Goal: Transaction & Acquisition: Obtain resource

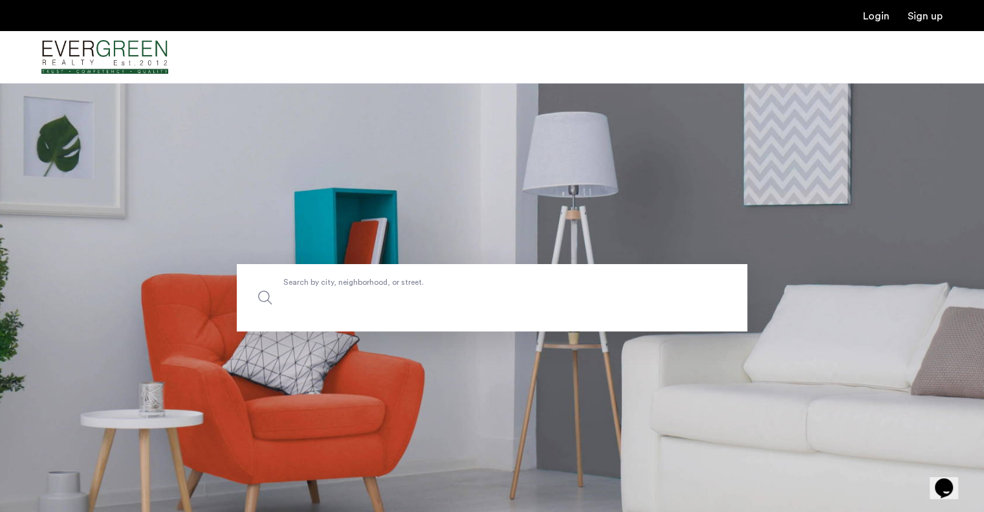
click at [652, 311] on input "Search by city, neighborhood, or street." at bounding box center [492, 297] width 510 height 67
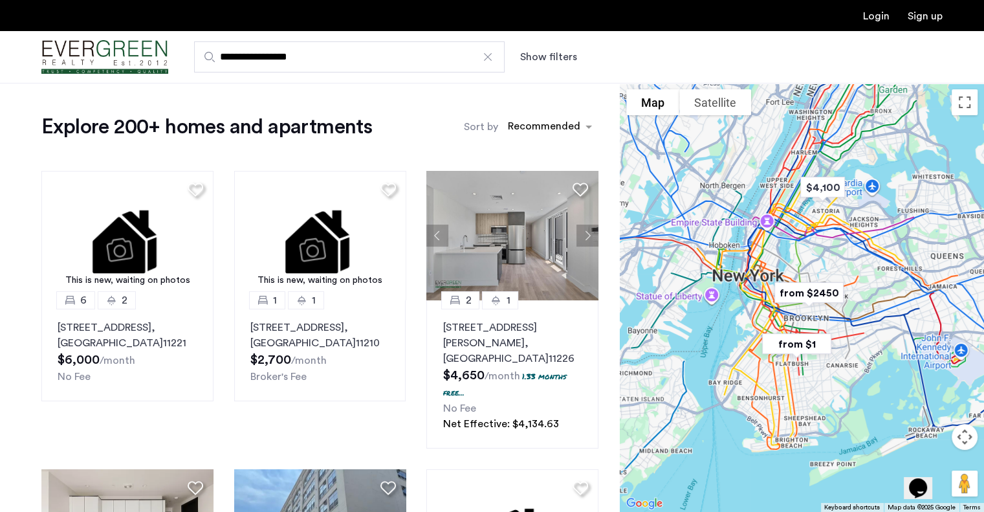
click at [551, 57] on button "Show filters" at bounding box center [548, 57] width 57 height 16
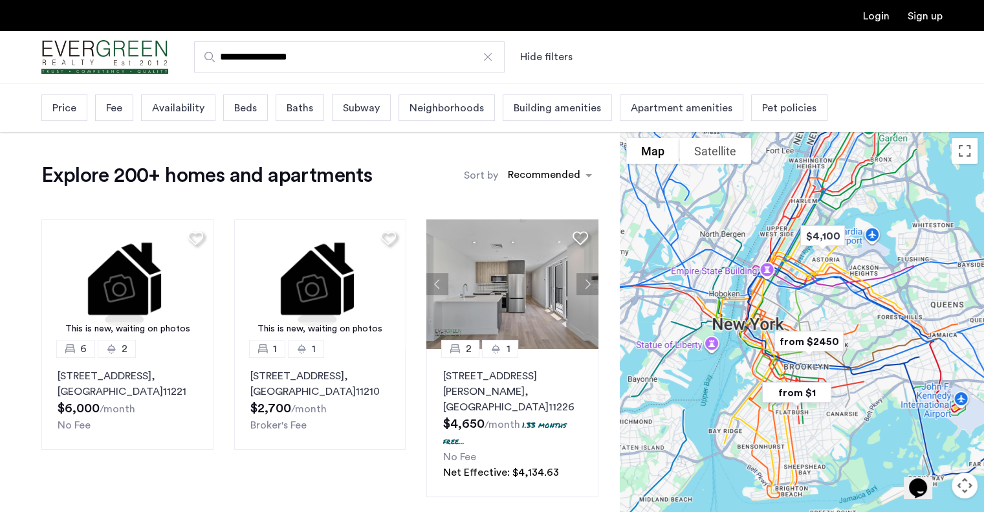
click at [297, 111] on span "Baths" at bounding box center [300, 108] width 27 height 16
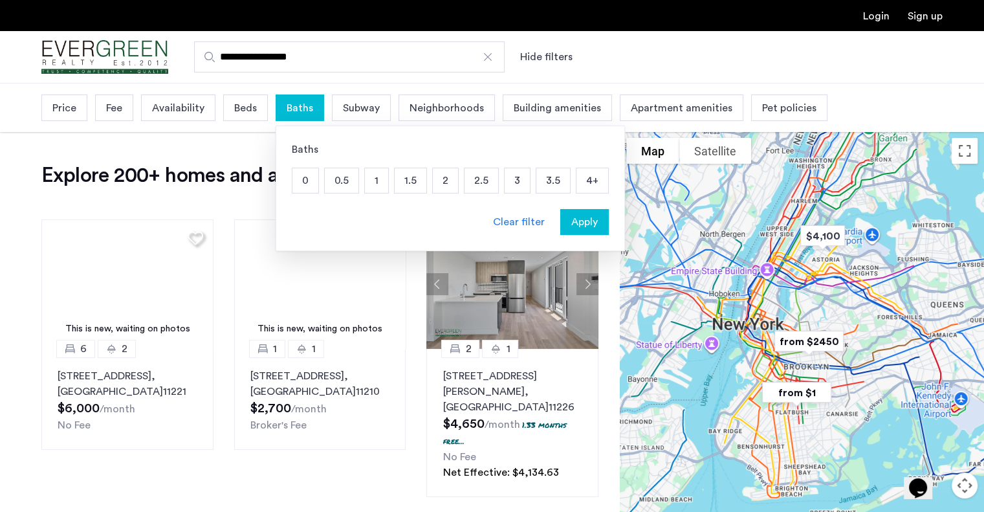
click at [437, 180] on p "2" at bounding box center [445, 180] width 25 height 25
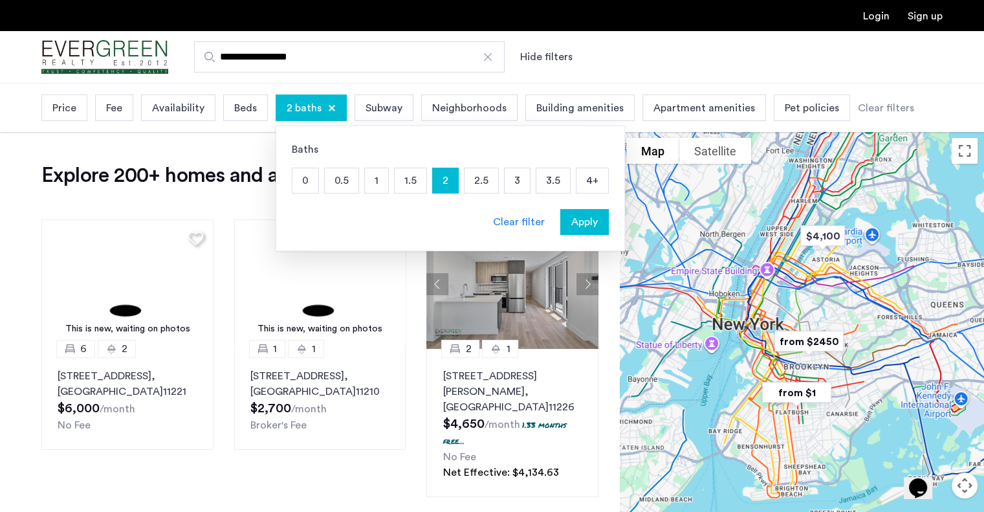
click at [575, 226] on span "Apply" at bounding box center [584, 222] width 27 height 16
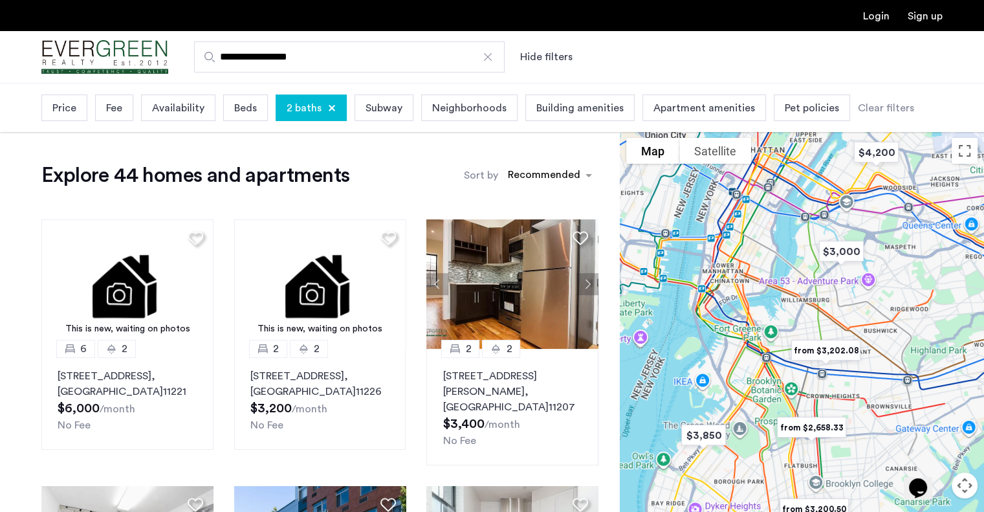
click at [314, 106] on span "2 baths" at bounding box center [304, 108] width 35 height 16
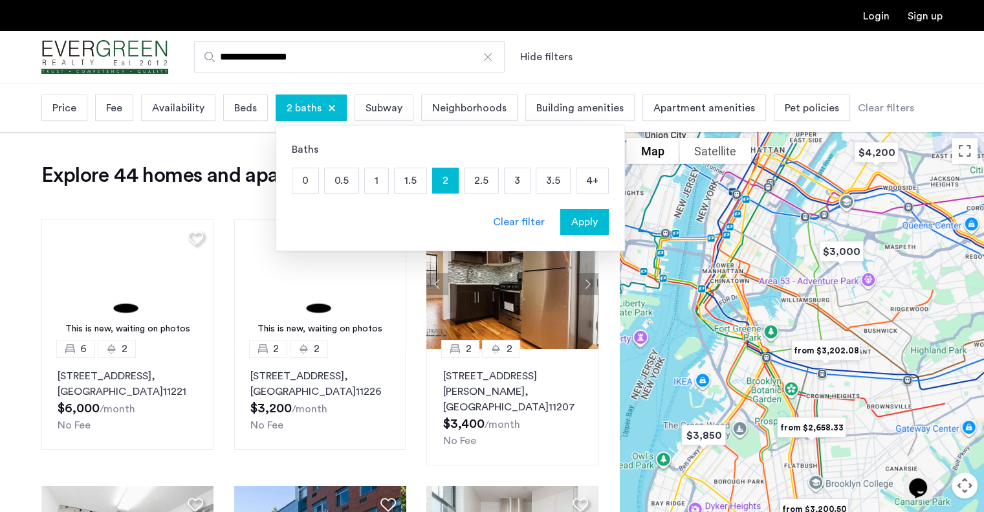
click at [331, 105] on div at bounding box center [332, 108] width 8 height 8
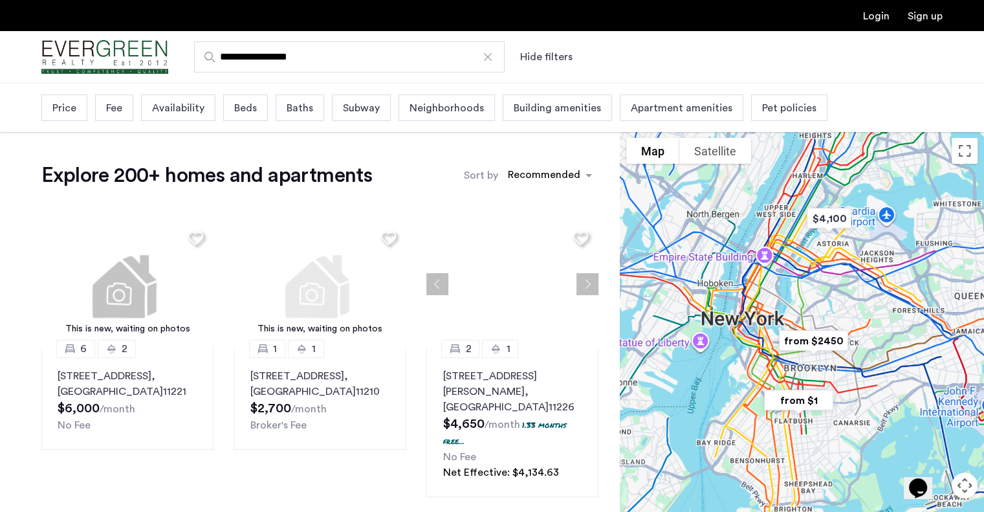
click at [249, 106] on span "Beds" at bounding box center [245, 108] width 23 height 16
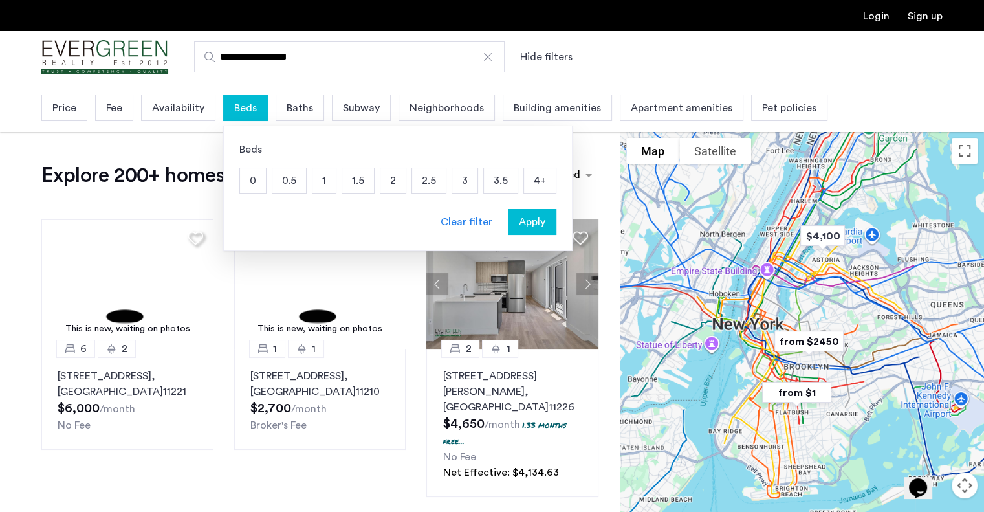
click at [388, 181] on p "2" at bounding box center [392, 180] width 25 height 25
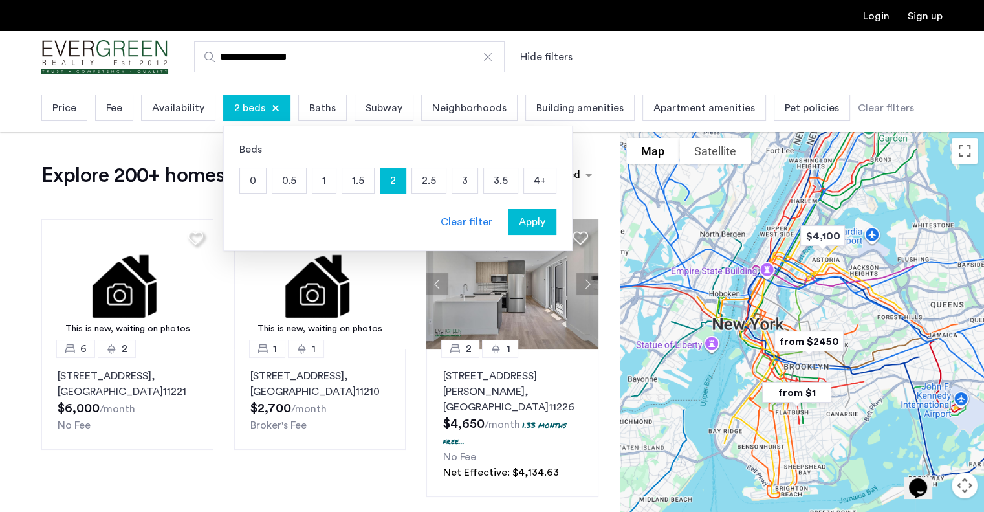
click at [520, 219] on span "Apply" at bounding box center [532, 222] width 27 height 16
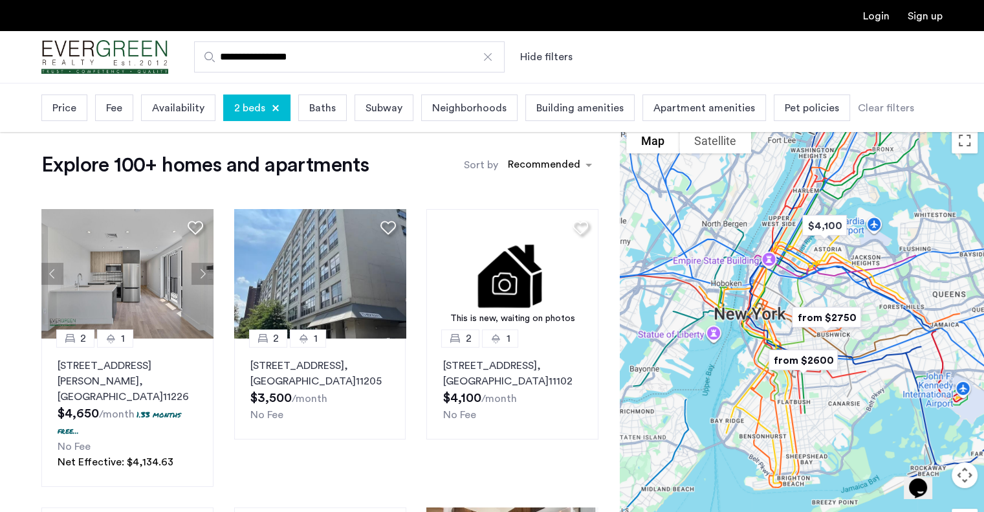
scroll to position [6, 0]
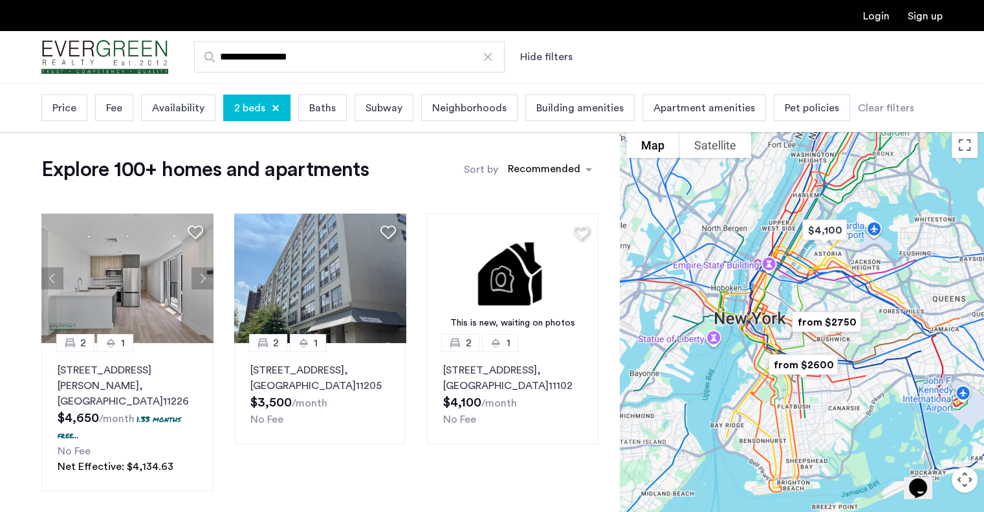
click at [65, 103] on span "Price" at bounding box center [64, 108] width 24 height 16
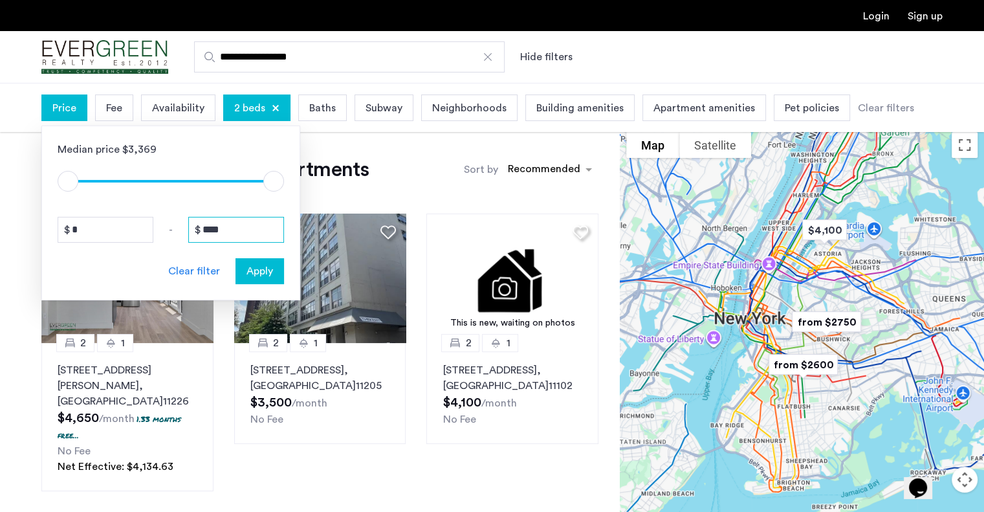
click at [236, 232] on input "****" at bounding box center [236, 230] width 96 height 26
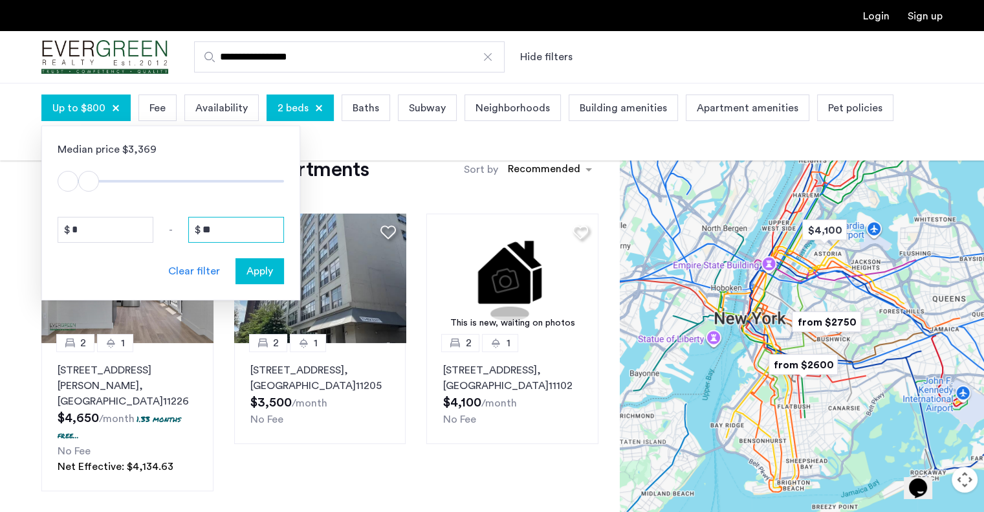
type input "*"
type input "****"
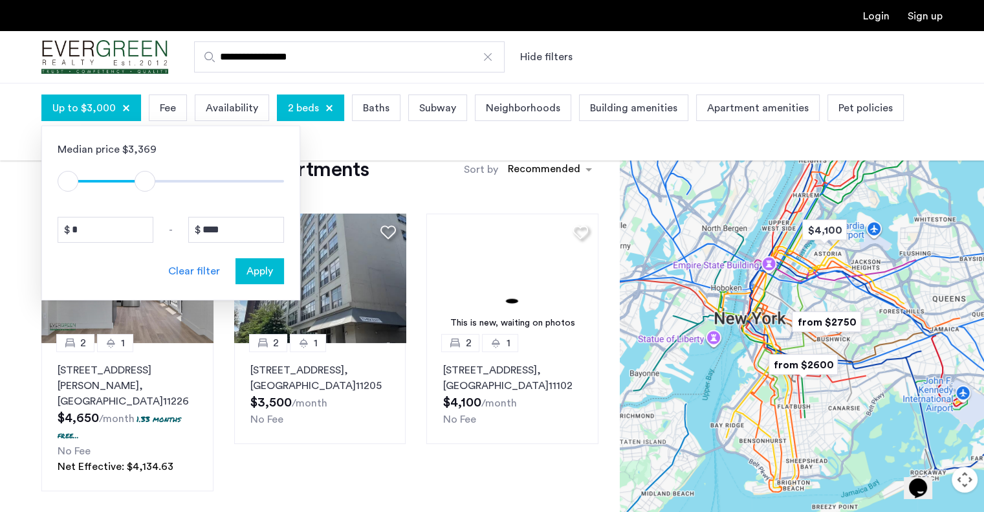
click at [252, 269] on span "Apply" at bounding box center [259, 271] width 27 height 16
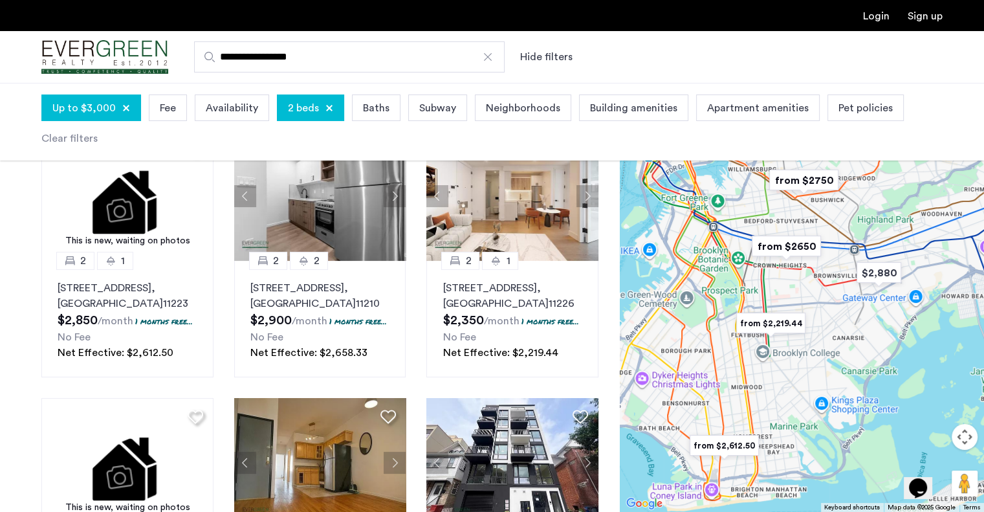
scroll to position [118, 0]
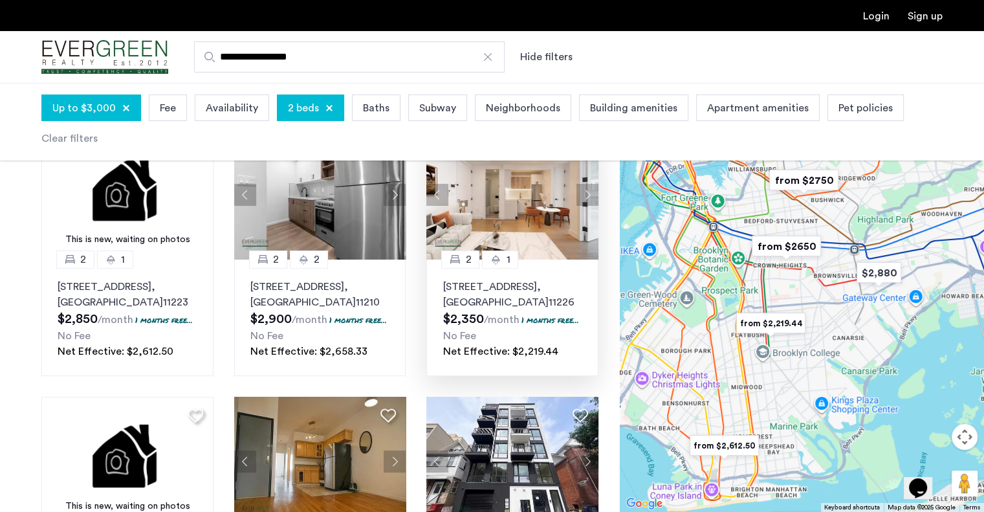
click at [589, 190] on button "Next apartment" at bounding box center [587, 195] width 22 height 22
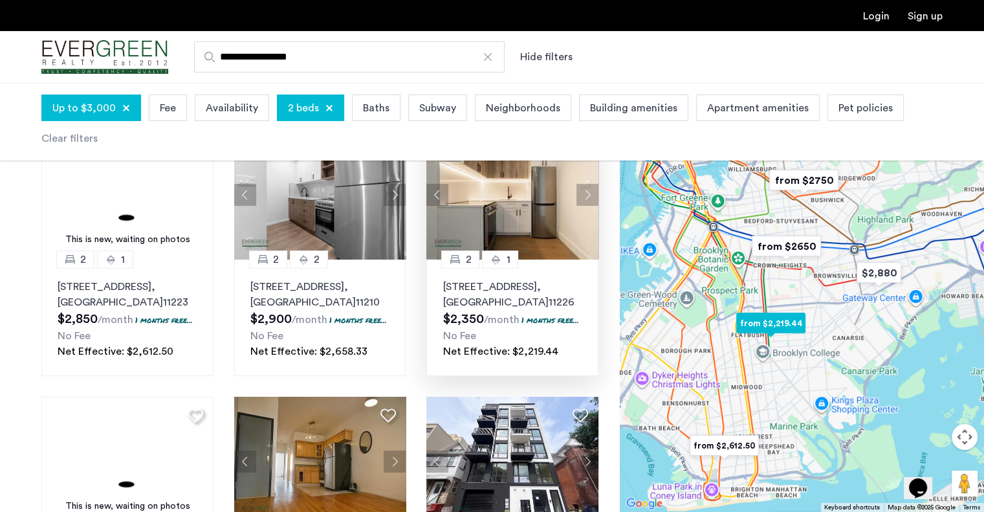
click at [587, 188] on button "Next apartment" at bounding box center [587, 195] width 22 height 22
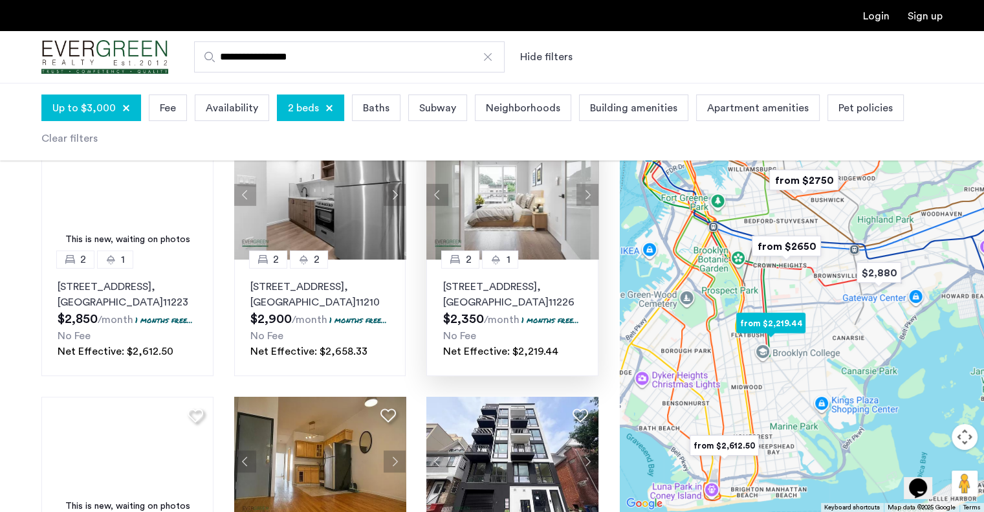
click at [583, 197] on button "Next apartment" at bounding box center [587, 195] width 22 height 22
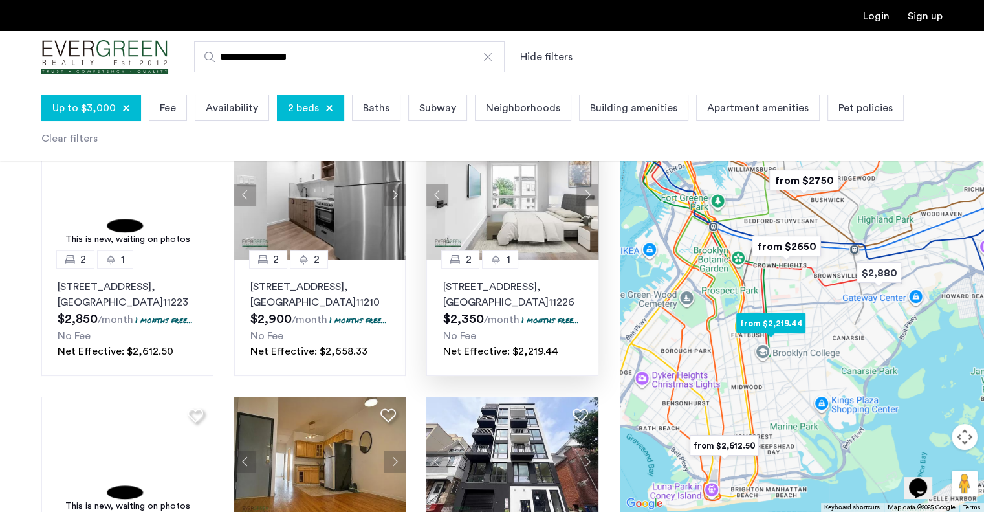
click at [588, 194] on button "Next apartment" at bounding box center [587, 195] width 22 height 22
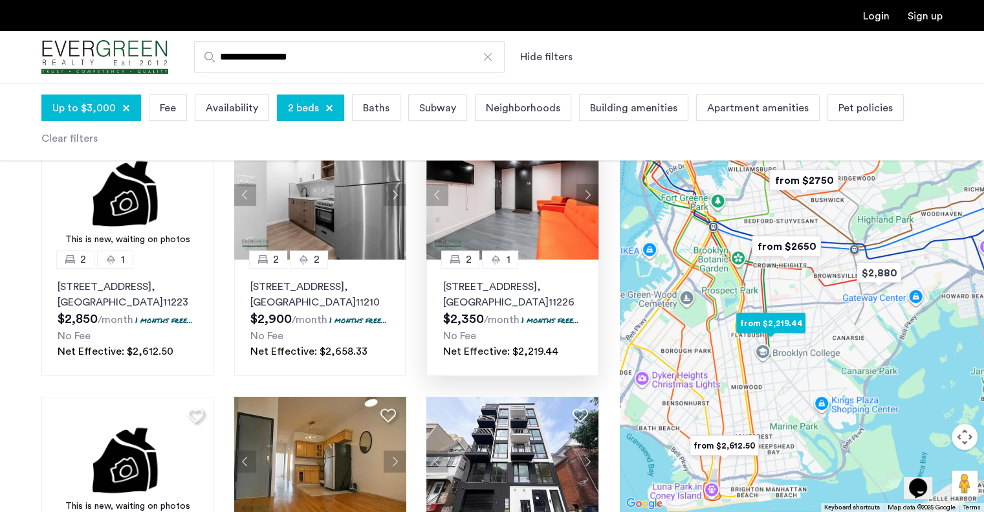
click at [585, 194] on button "Next apartment" at bounding box center [587, 195] width 22 height 22
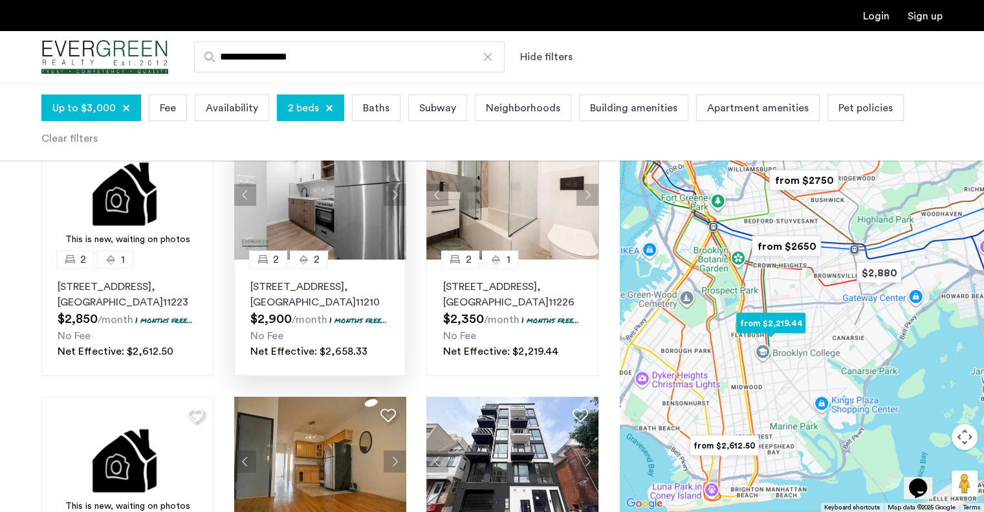
click at [395, 199] on button "Next apartment" at bounding box center [395, 195] width 22 height 22
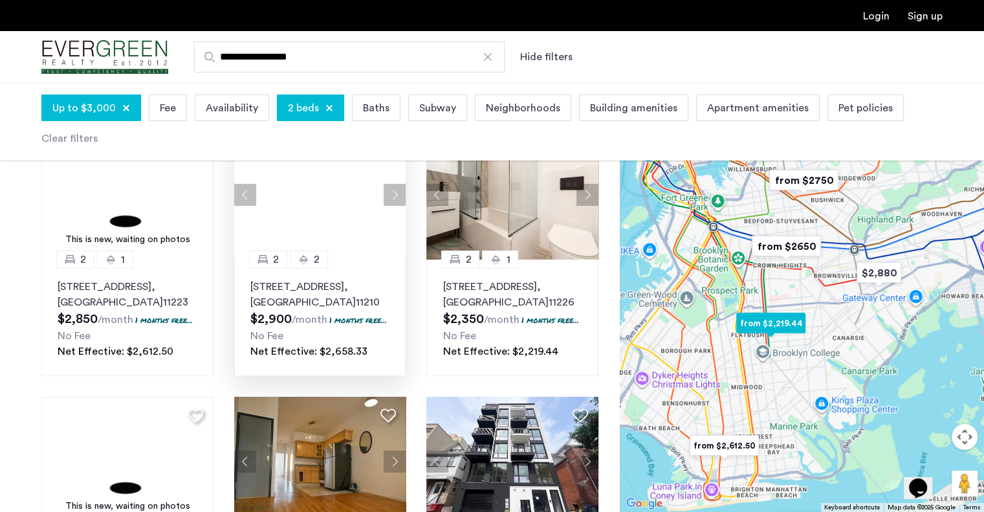
click at [389, 197] on button "Next apartment" at bounding box center [395, 195] width 22 height 22
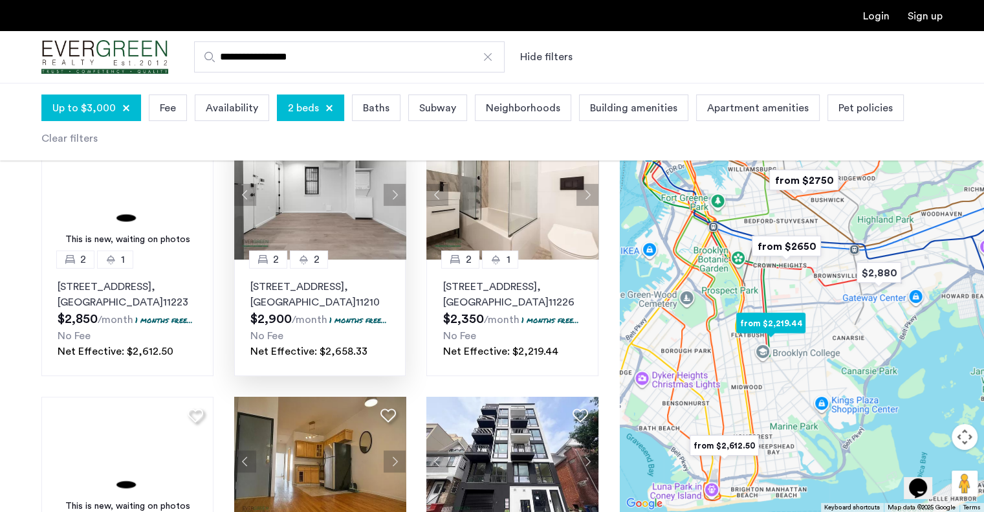
click at [395, 206] on img at bounding box center [320, 194] width 172 height 129
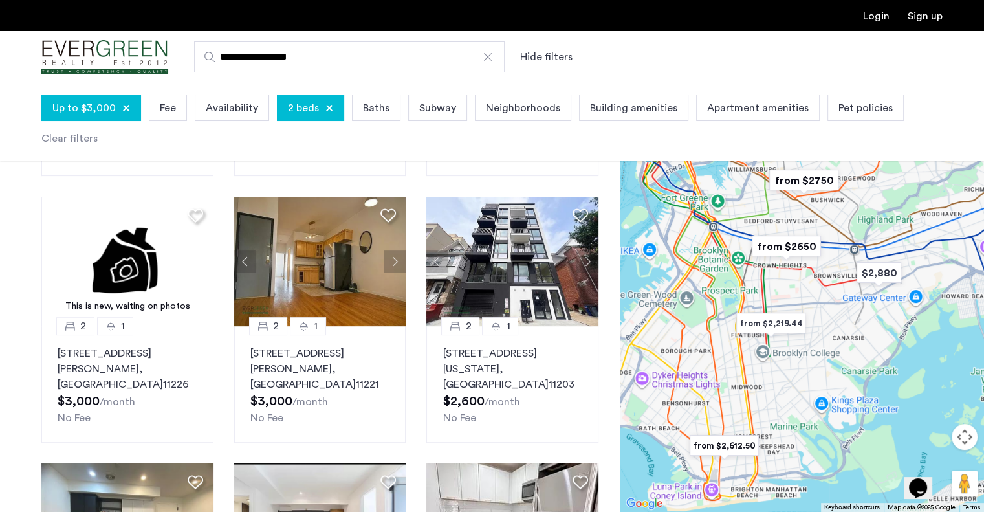
scroll to position [329, 0]
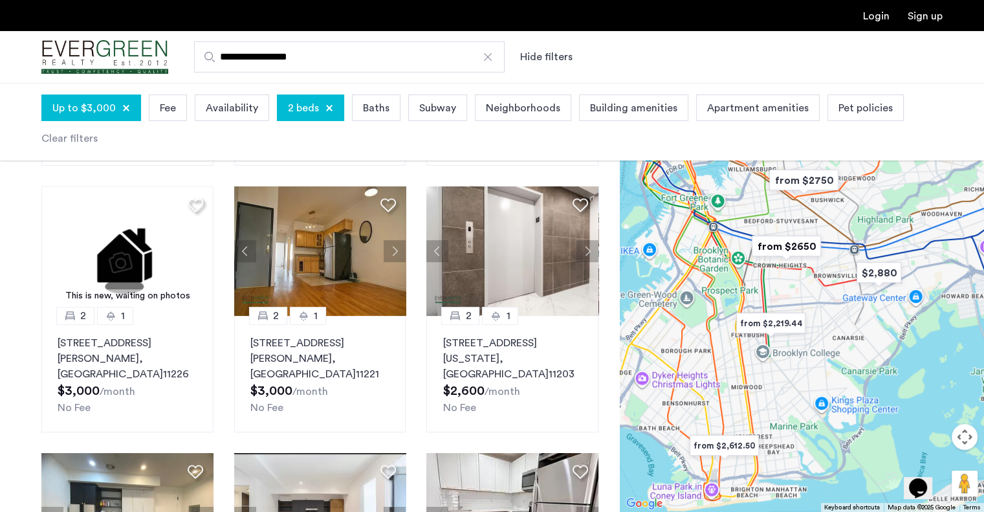
click at [114, 71] on img "Cazamio Logo" at bounding box center [104, 57] width 127 height 49
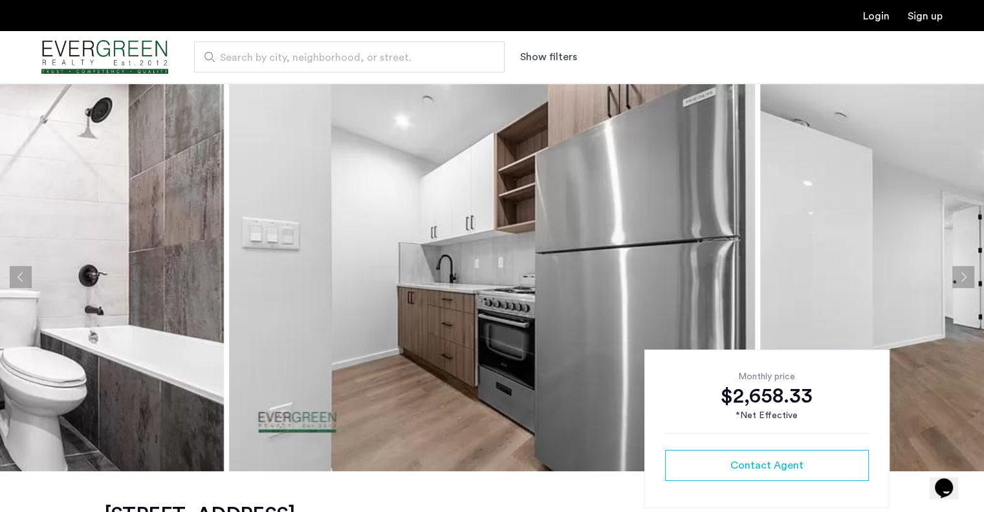
click at [967, 279] on button "Next apartment" at bounding box center [963, 277] width 22 height 22
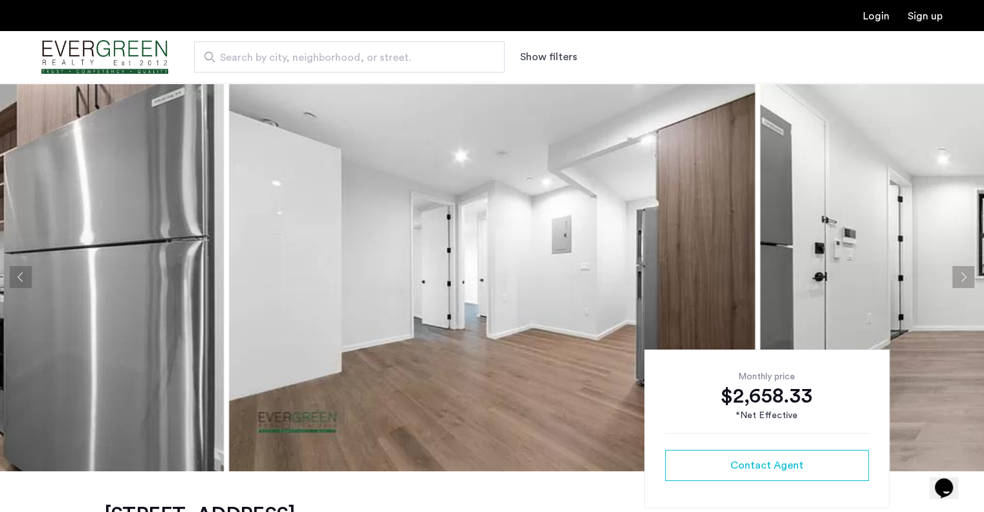
click at [967, 279] on button "Next apartment" at bounding box center [963, 277] width 22 height 22
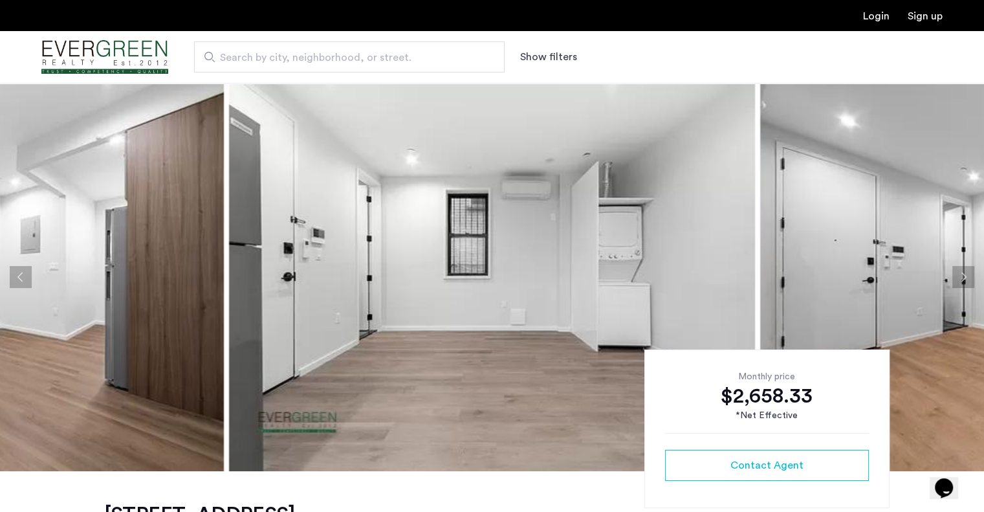
click at [967, 279] on button "Next apartment" at bounding box center [963, 277] width 22 height 22
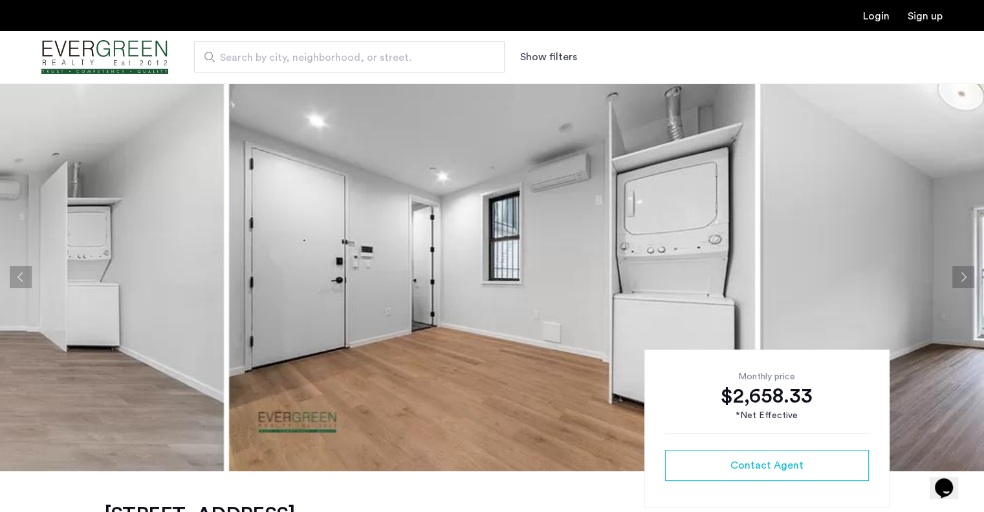
click at [967, 279] on button "Next apartment" at bounding box center [963, 277] width 22 height 22
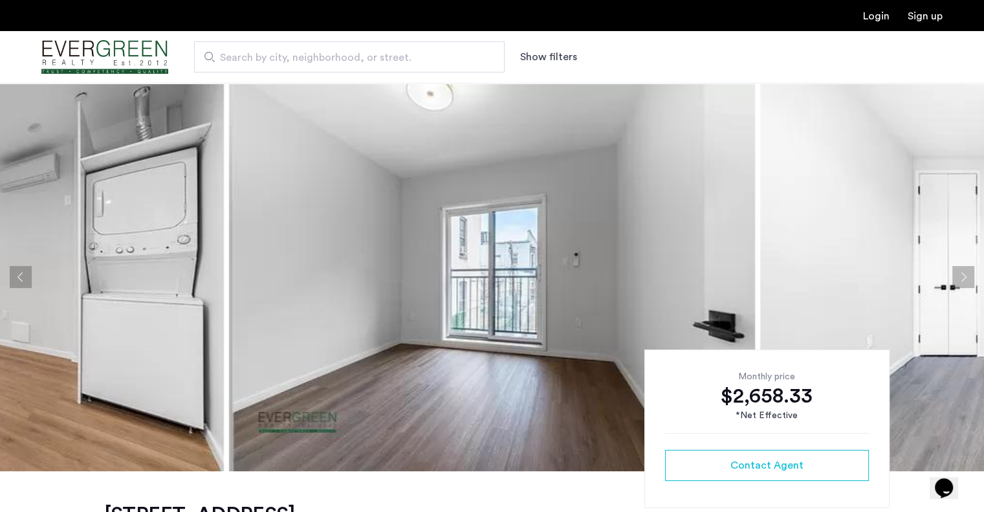
click at [967, 279] on button "Next apartment" at bounding box center [963, 277] width 22 height 22
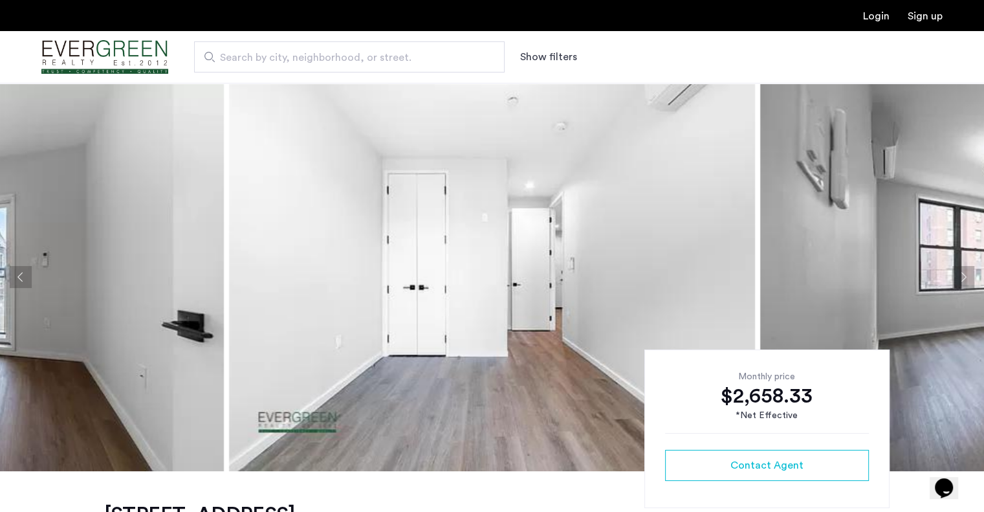
click at [967, 279] on button "Next apartment" at bounding box center [963, 277] width 22 height 22
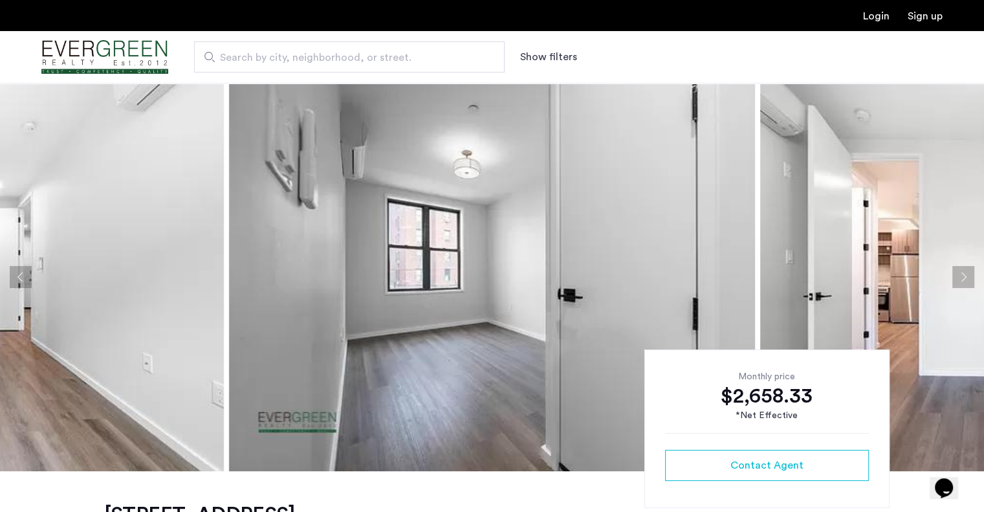
click at [967, 279] on button "Next apartment" at bounding box center [963, 277] width 22 height 22
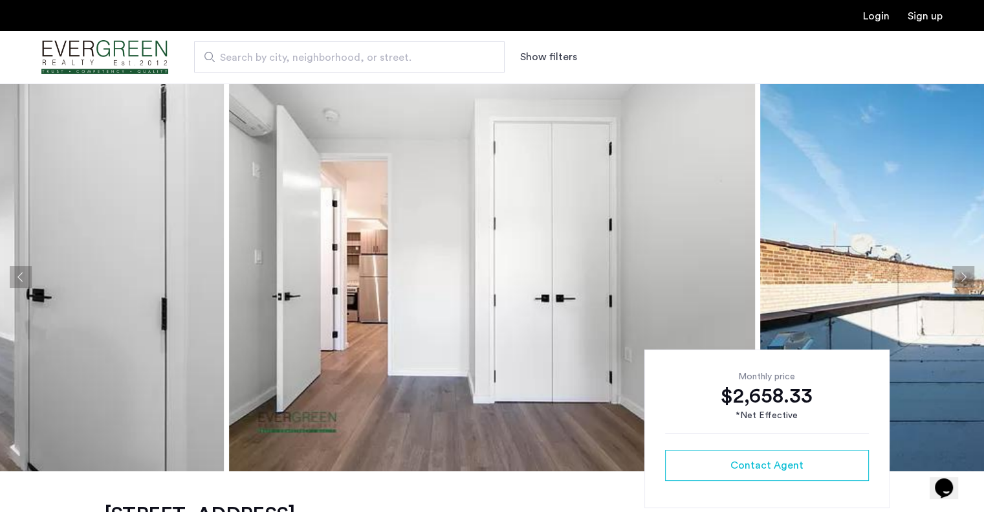
click at [967, 279] on button "Next apartment" at bounding box center [963, 277] width 22 height 22
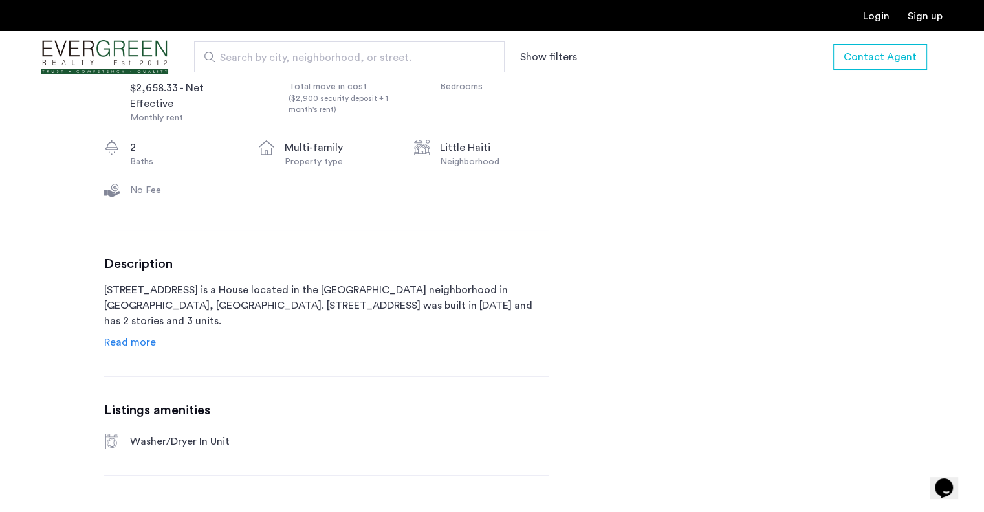
scroll to position [541, 0]
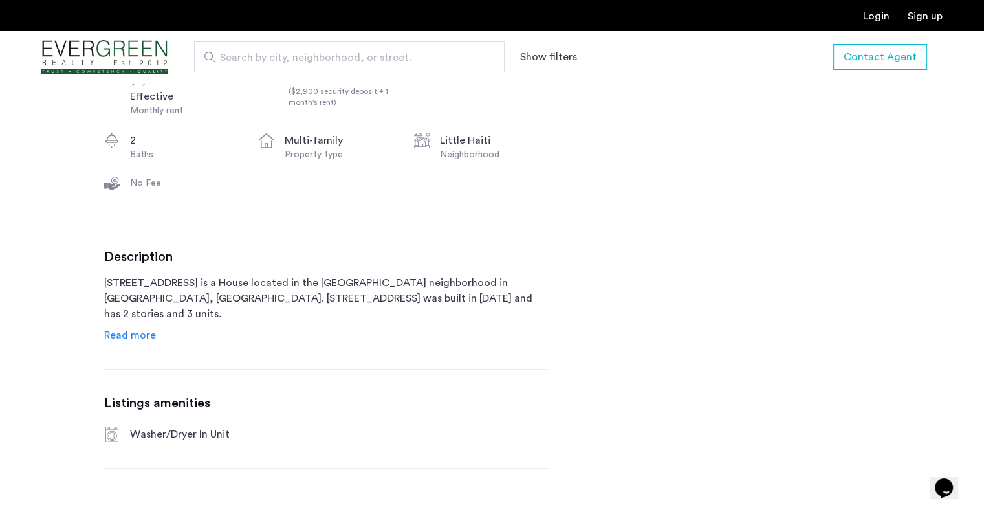
click at [135, 333] on span "Read more" at bounding box center [130, 335] width 52 height 10
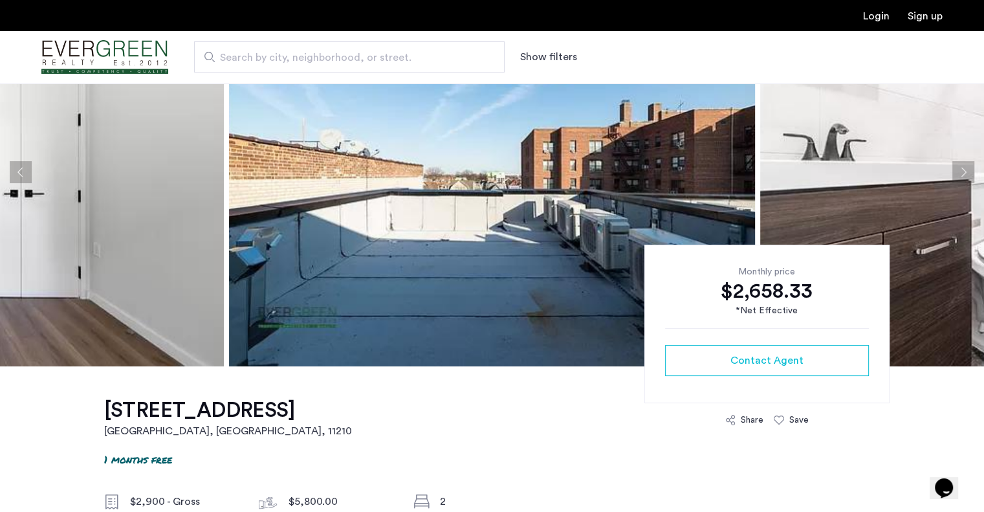
scroll to position [106, 0]
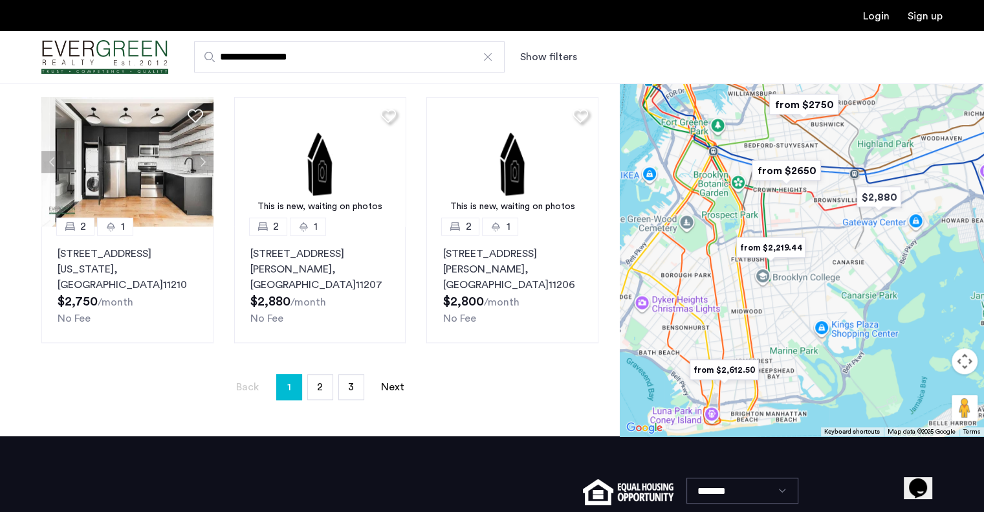
scroll to position [969, 0]
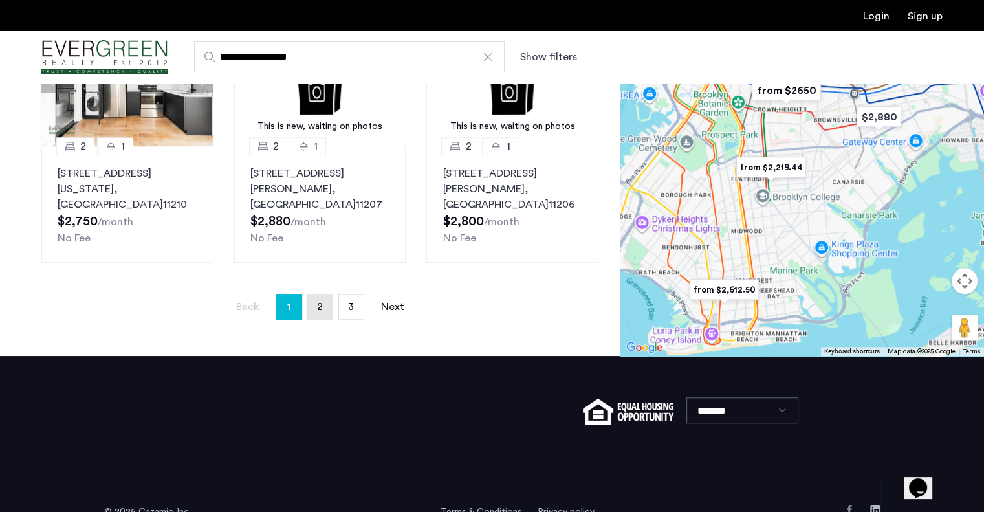
click at [319, 301] on span "2" at bounding box center [320, 306] width 6 height 10
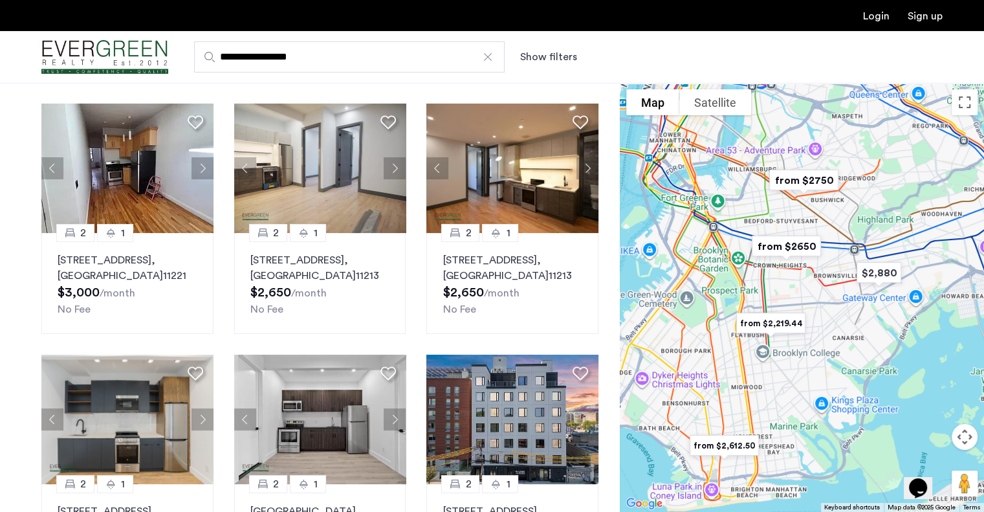
scroll to position [69, 0]
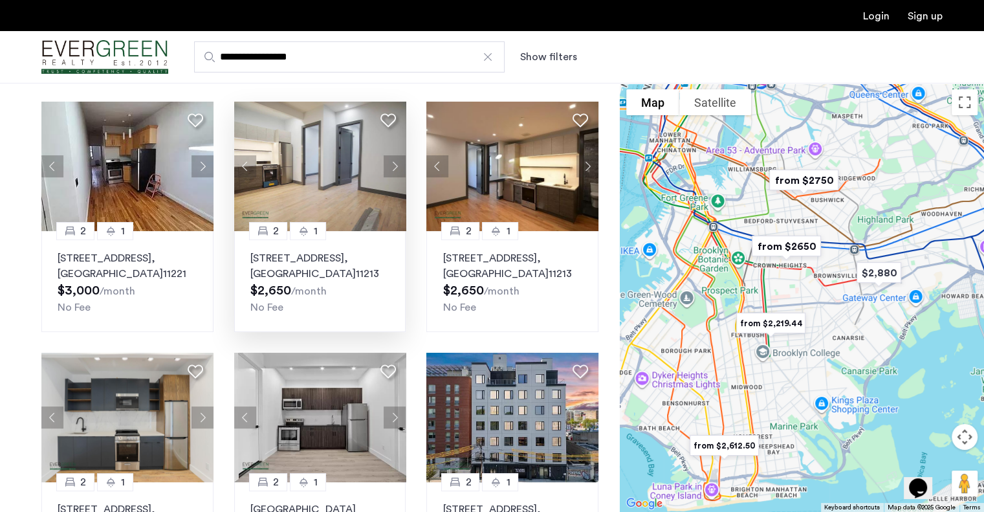
click at [388, 159] on button "Next apartment" at bounding box center [395, 166] width 22 height 22
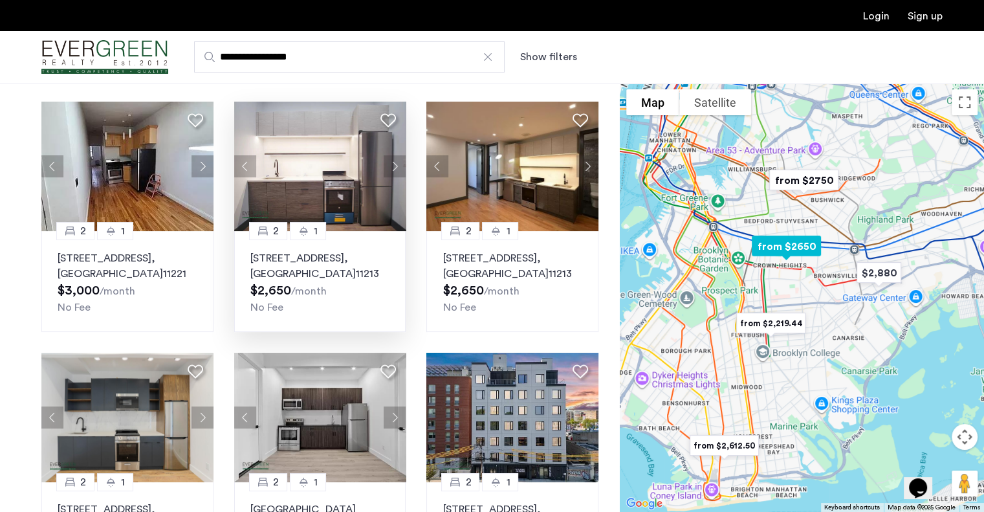
click at [387, 171] on button "Next apartment" at bounding box center [395, 166] width 22 height 22
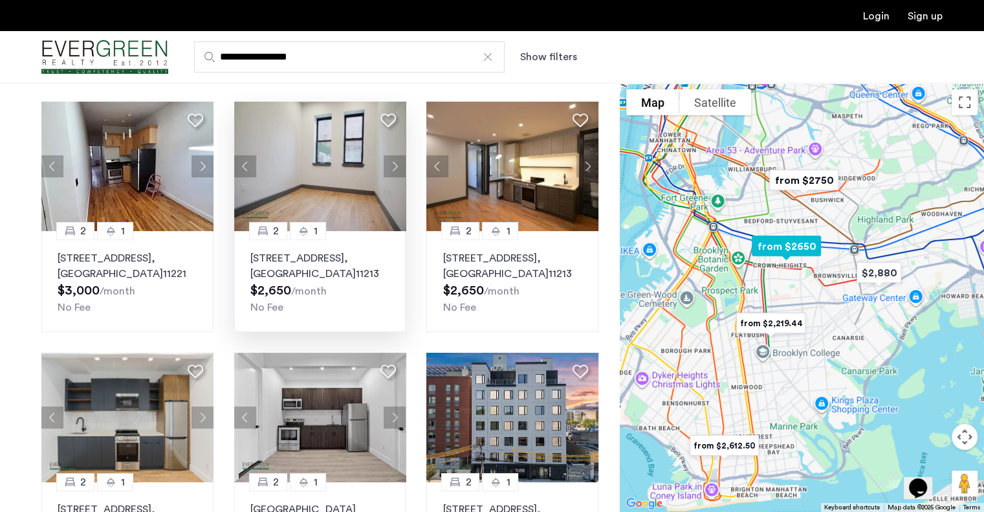
click at [399, 170] on button "Next apartment" at bounding box center [395, 166] width 22 height 22
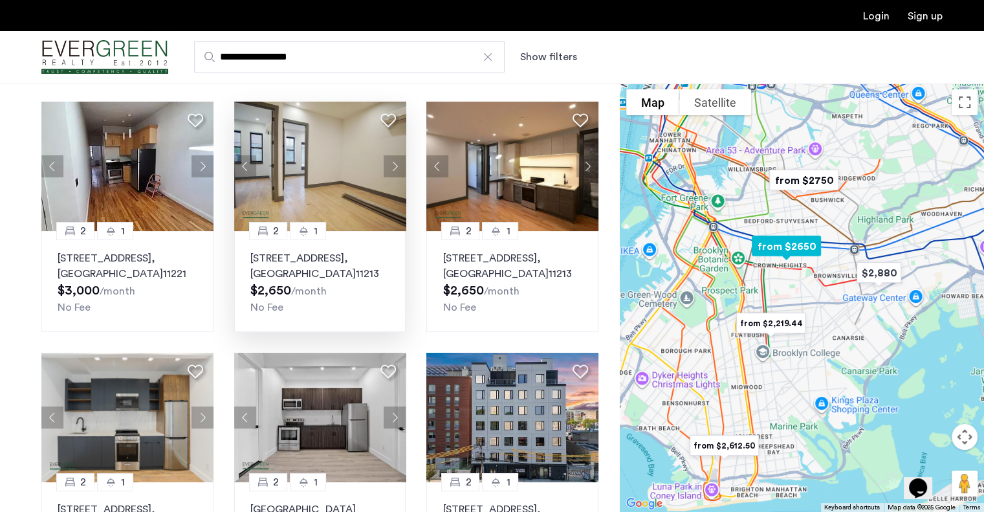
click at [393, 171] on button "Next apartment" at bounding box center [395, 166] width 22 height 22
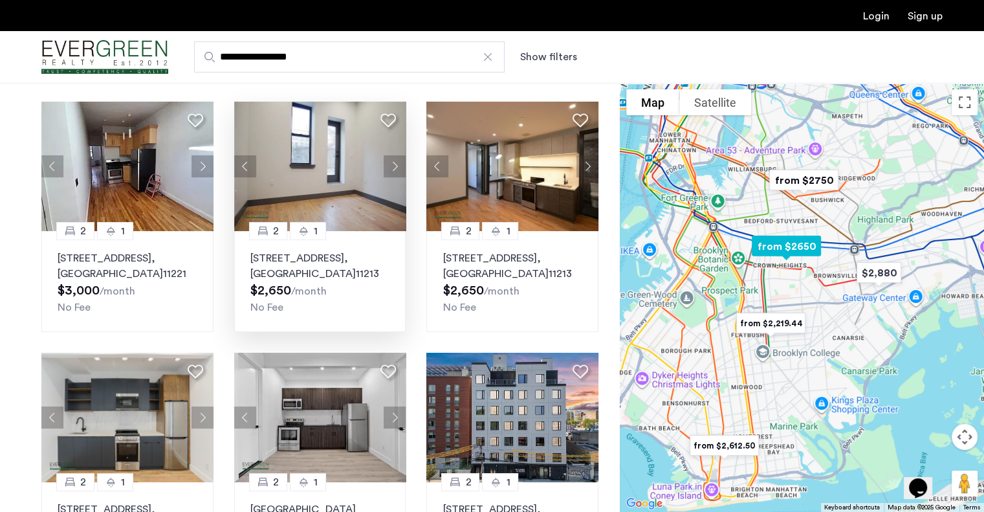
click at [391, 172] on button "Next apartment" at bounding box center [395, 166] width 22 height 22
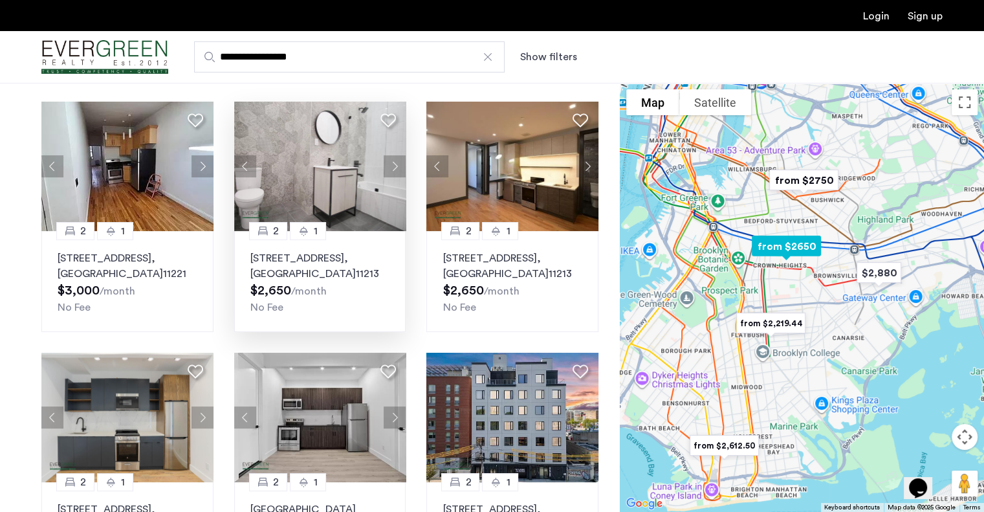
click at [400, 168] on button "Next apartment" at bounding box center [395, 166] width 22 height 22
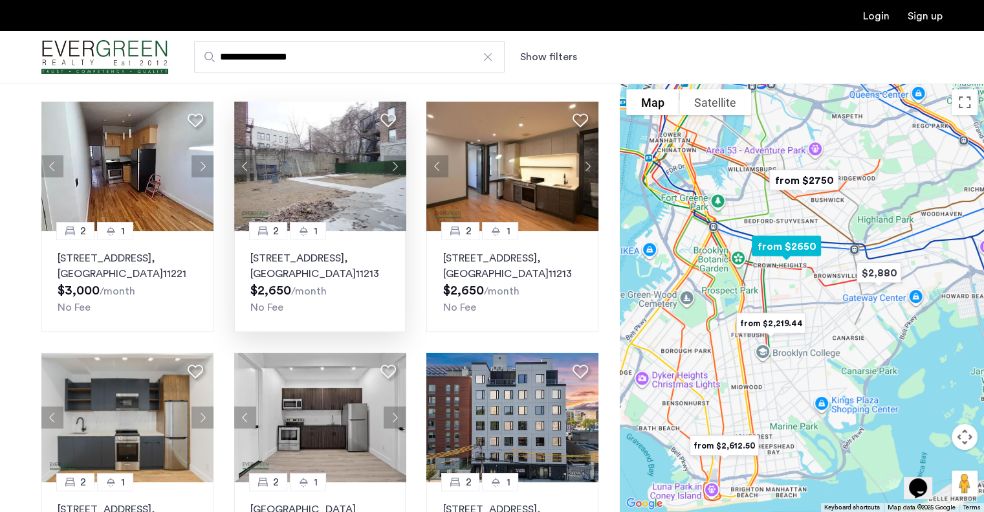
click at [390, 172] on button "Next apartment" at bounding box center [395, 166] width 22 height 22
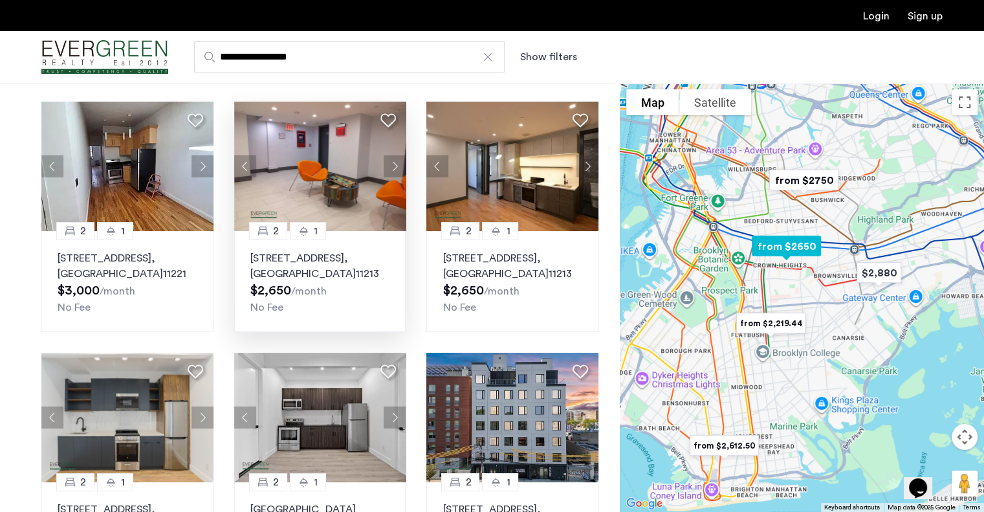
click at [386, 171] on button "Next apartment" at bounding box center [395, 166] width 22 height 22
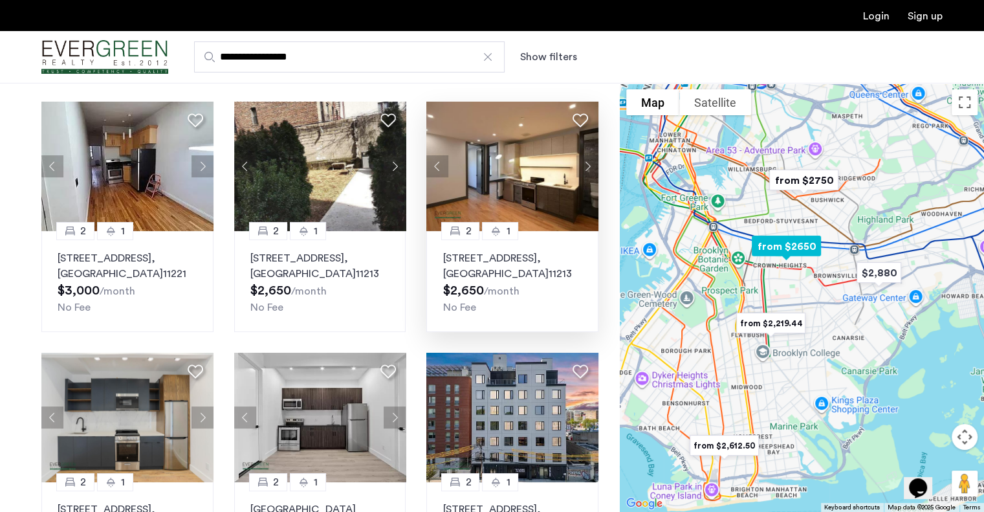
click at [587, 172] on button "Next apartment" at bounding box center [587, 166] width 22 height 22
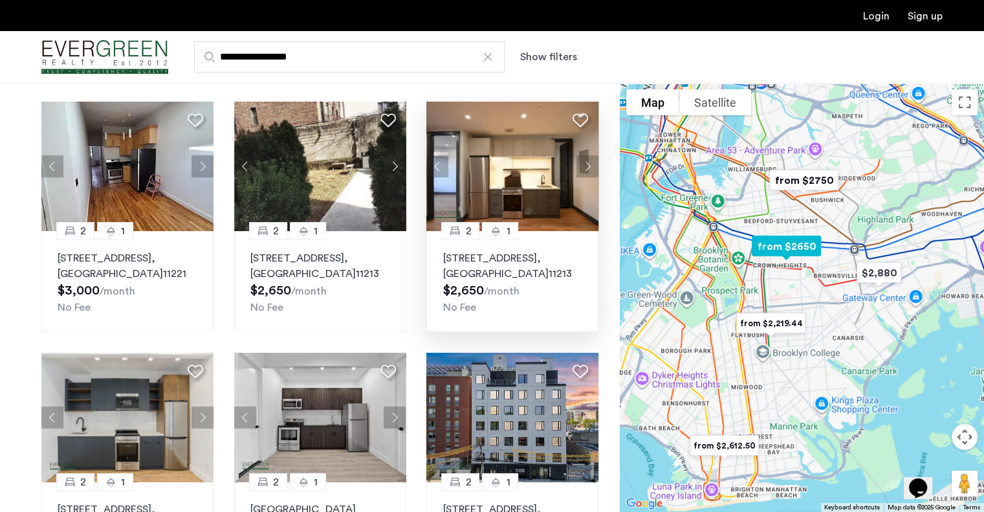
click at [582, 164] on button "Next apartment" at bounding box center [587, 166] width 22 height 22
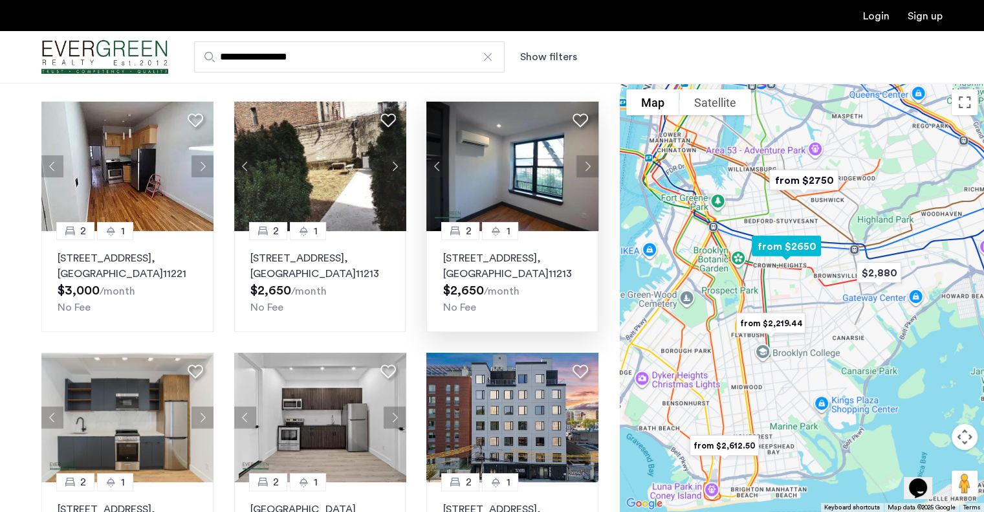
click at [585, 159] on button "Next apartment" at bounding box center [587, 166] width 22 height 22
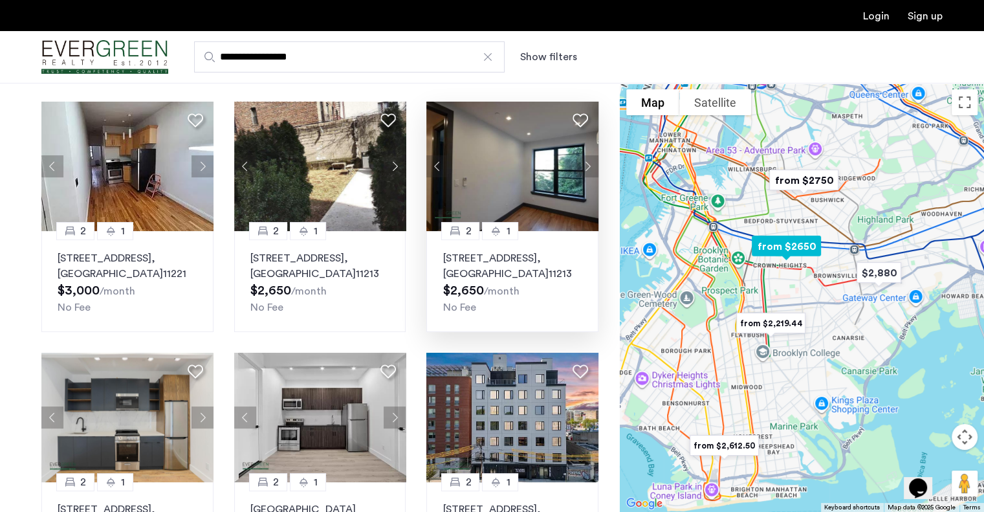
click at [583, 163] on button "Next apartment" at bounding box center [587, 166] width 22 height 22
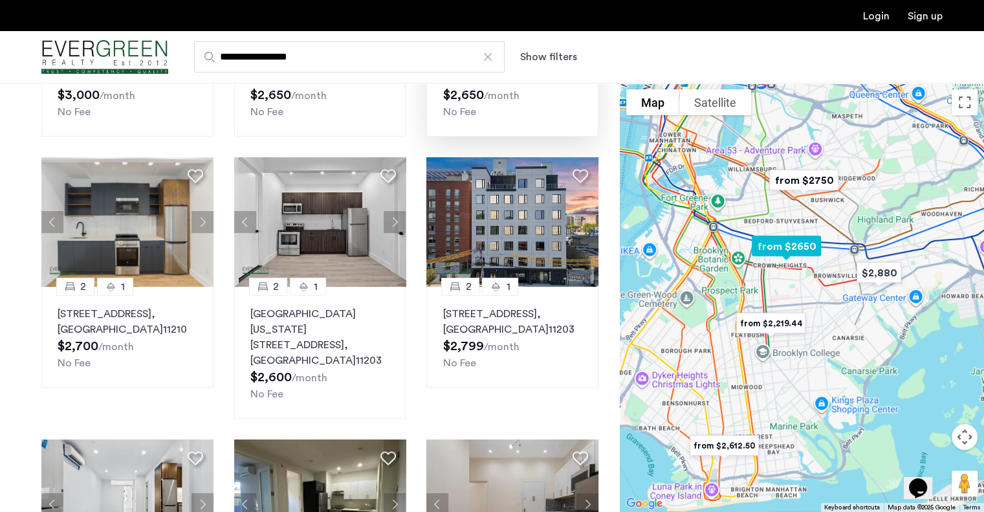
scroll to position [261, 0]
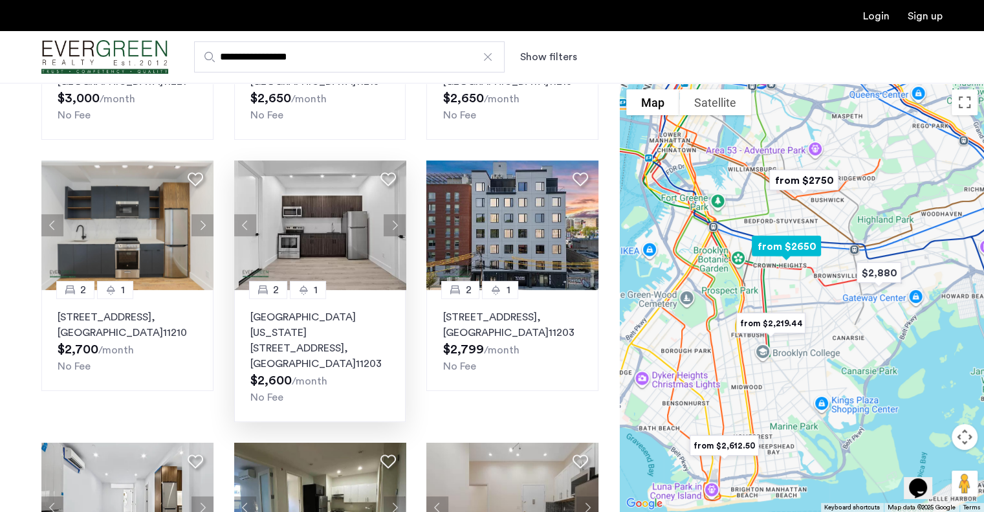
click at [392, 220] on button "Next apartment" at bounding box center [395, 225] width 22 height 22
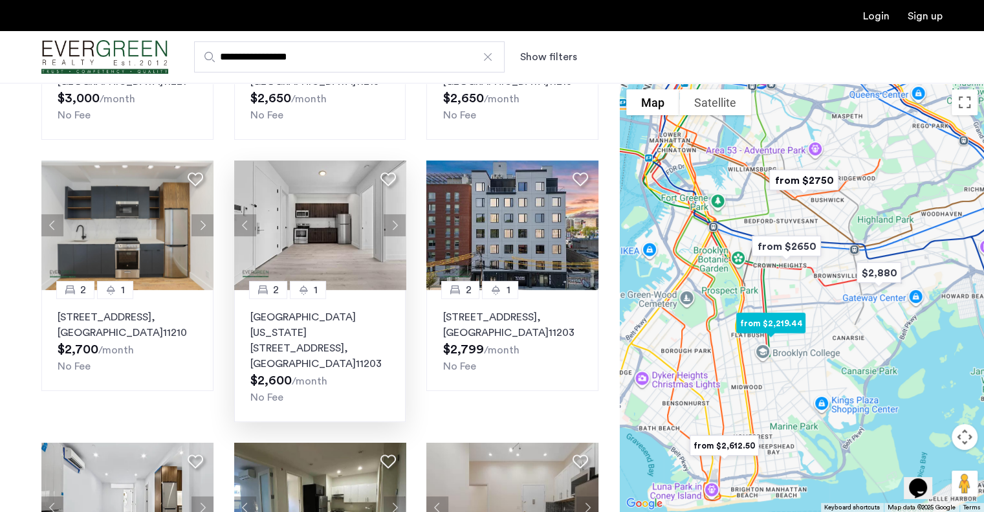
click at [393, 219] on button "Next apartment" at bounding box center [395, 225] width 22 height 22
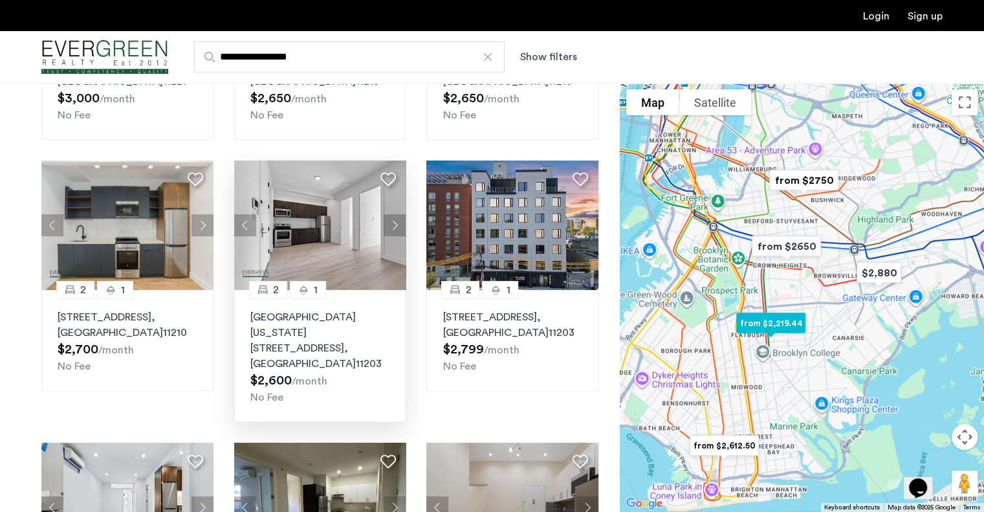
click at [395, 223] on button "Next apartment" at bounding box center [395, 225] width 22 height 22
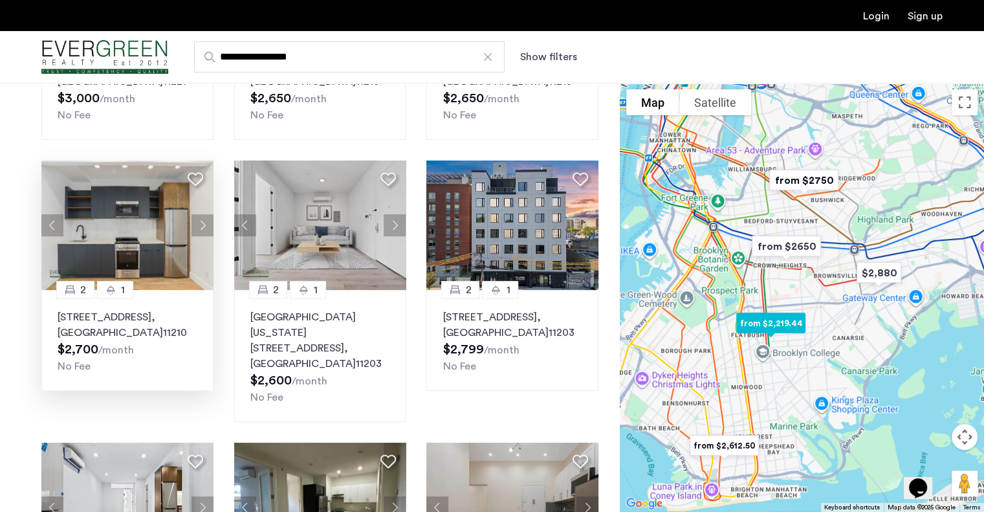
click at [197, 217] on button "Next apartment" at bounding box center [203, 225] width 22 height 22
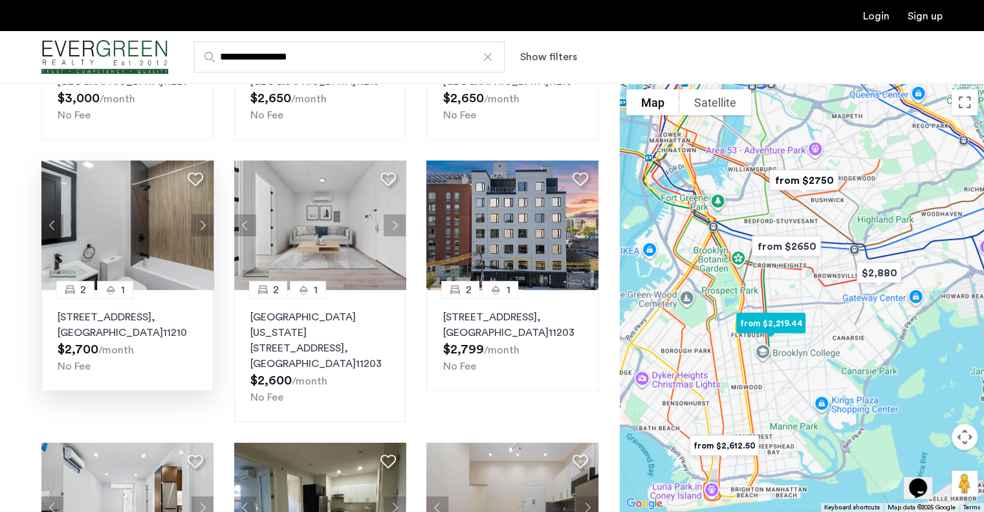
click at [196, 220] on button "Next apartment" at bounding box center [203, 225] width 22 height 22
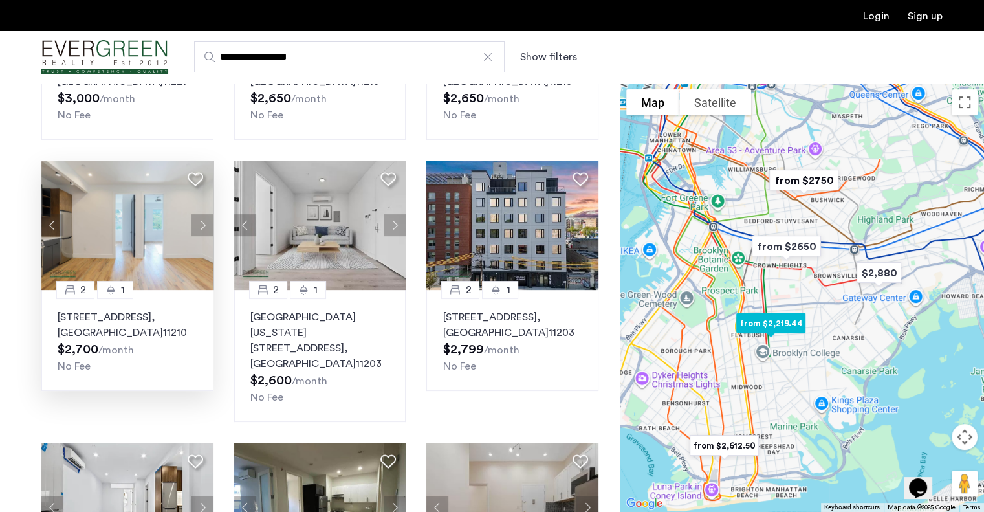
click at [189, 224] on img at bounding box center [127, 224] width 172 height 129
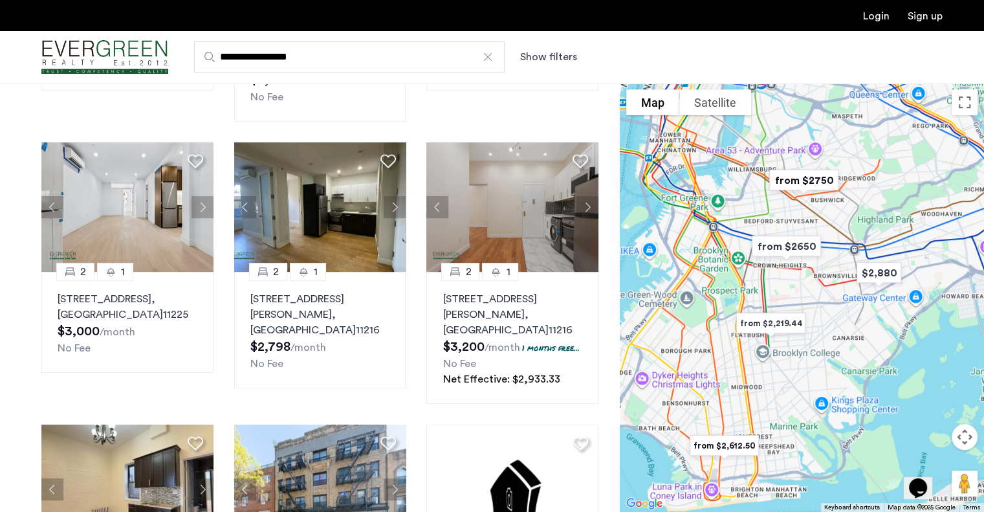
scroll to position [560, 0]
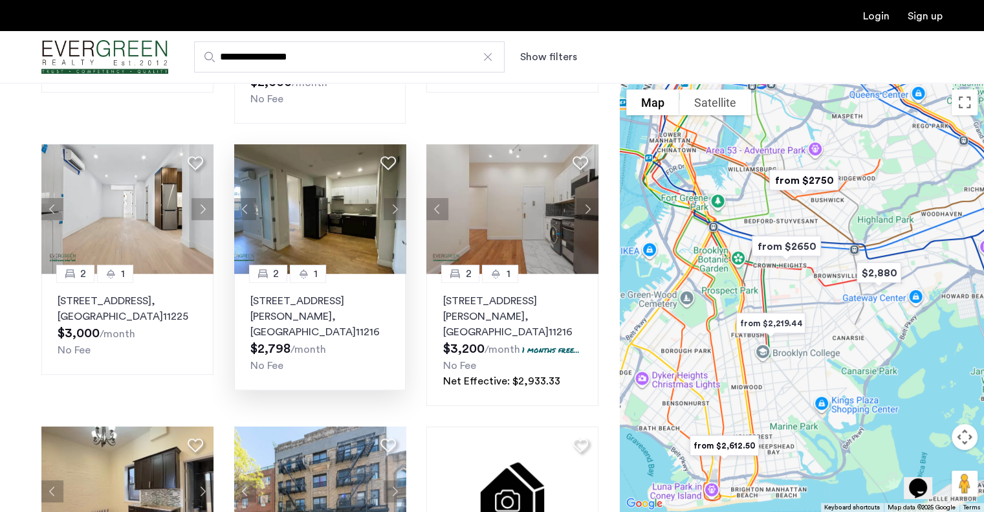
click at [392, 198] on button "Next apartment" at bounding box center [395, 209] width 22 height 22
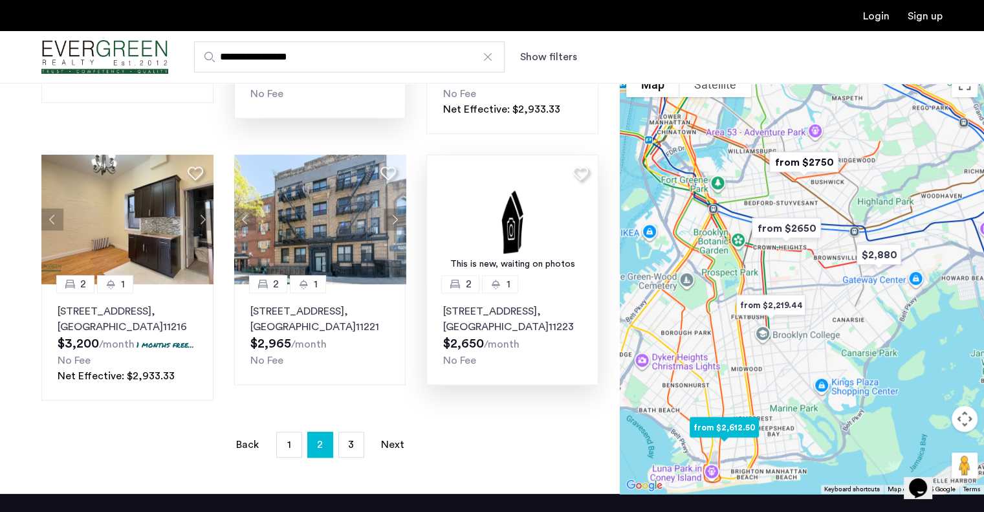
scroll to position [840, 0]
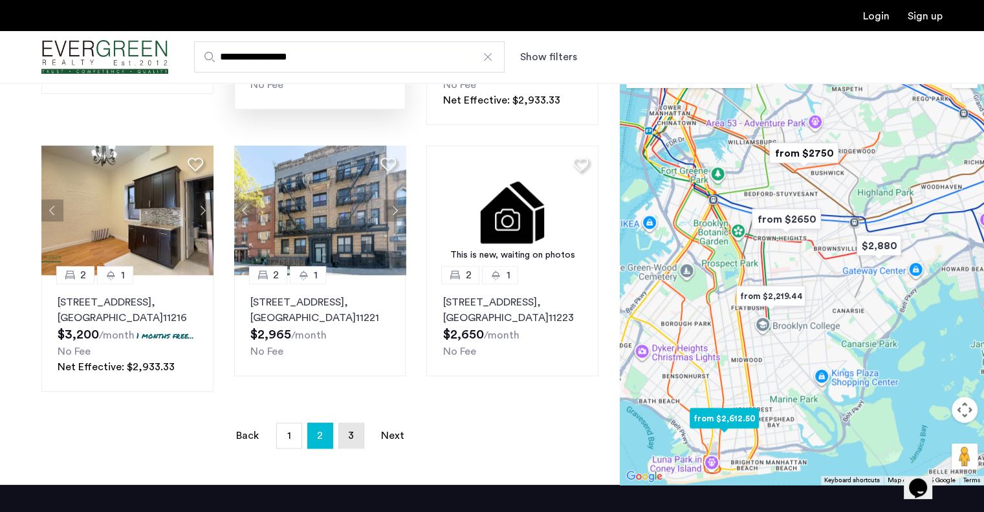
click at [350, 430] on span "3" at bounding box center [351, 435] width 6 height 10
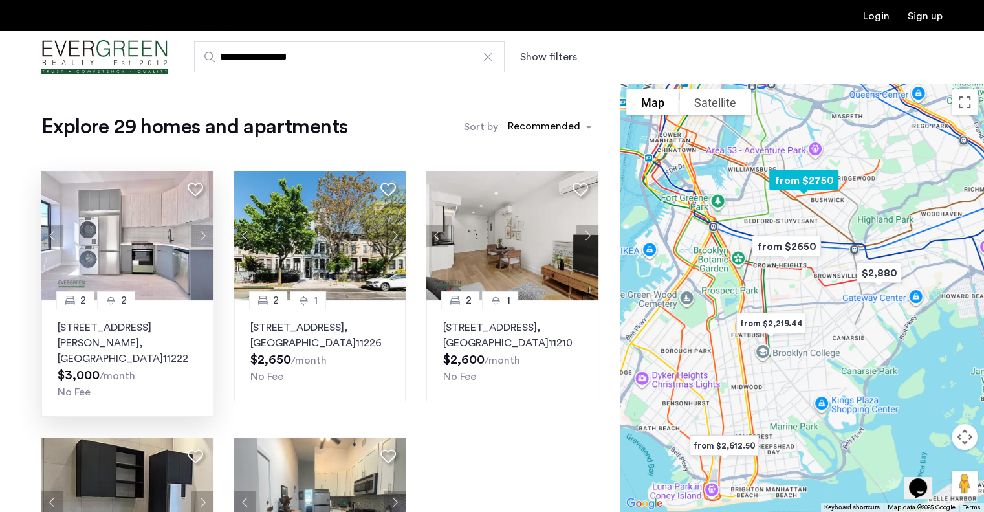
click at [203, 234] on button "Next apartment" at bounding box center [203, 236] width 22 height 22
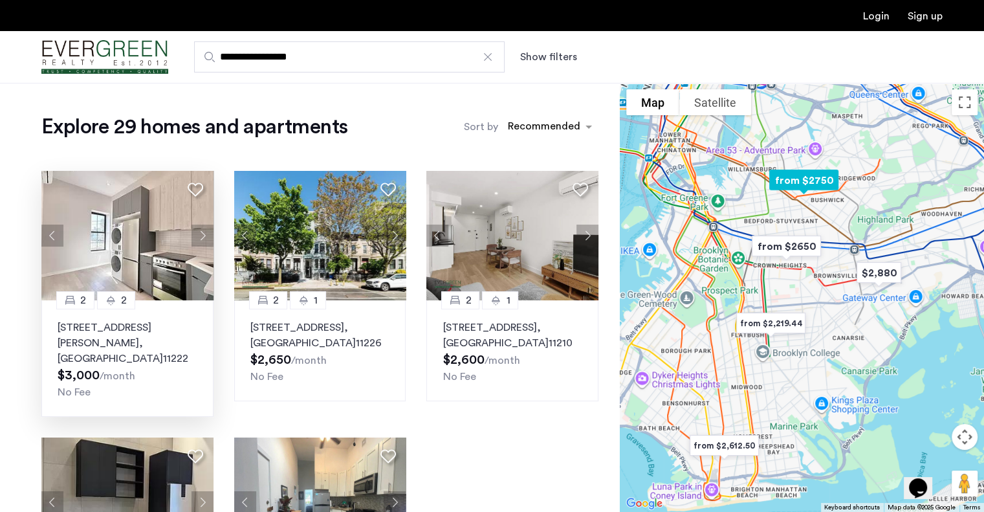
click at [203, 234] on button "Next apartment" at bounding box center [203, 236] width 22 height 22
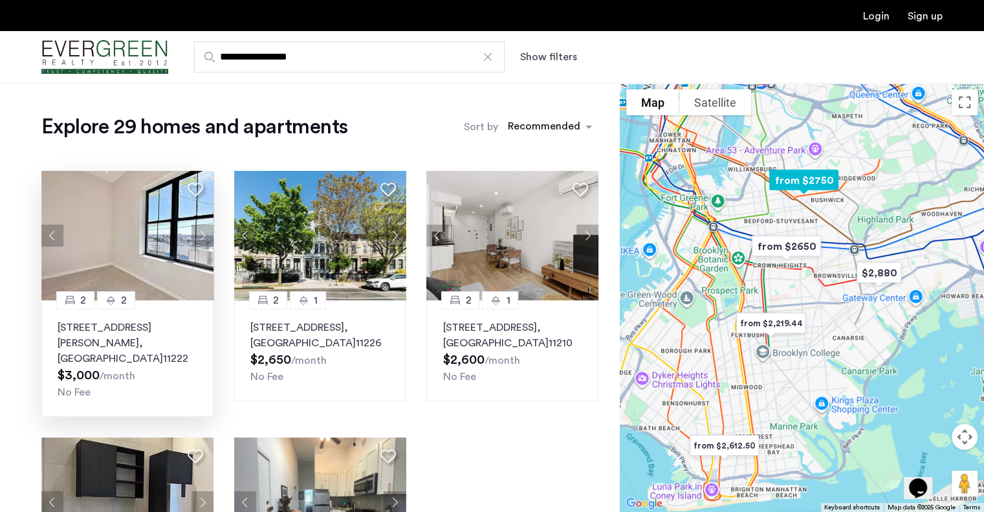
click at [203, 234] on button "Next apartment" at bounding box center [203, 236] width 22 height 22
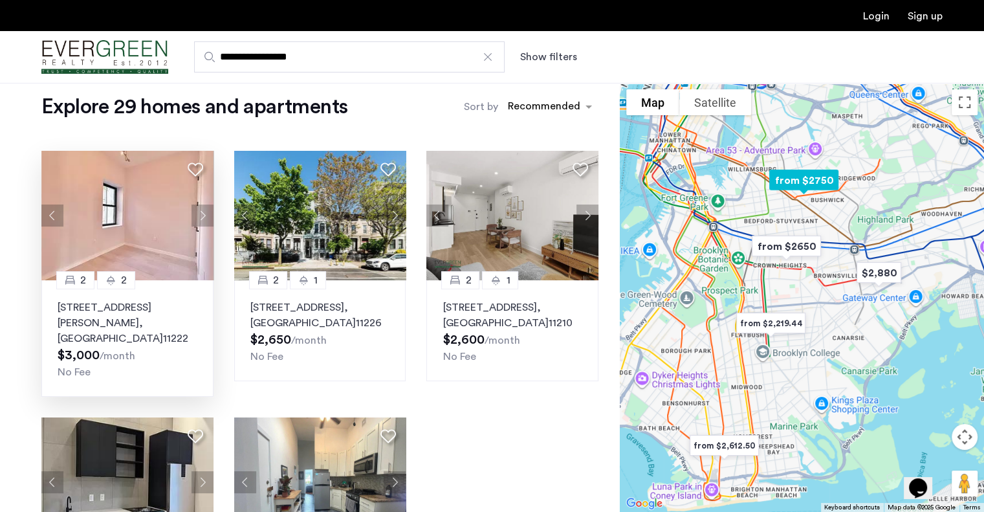
scroll to position [23, 0]
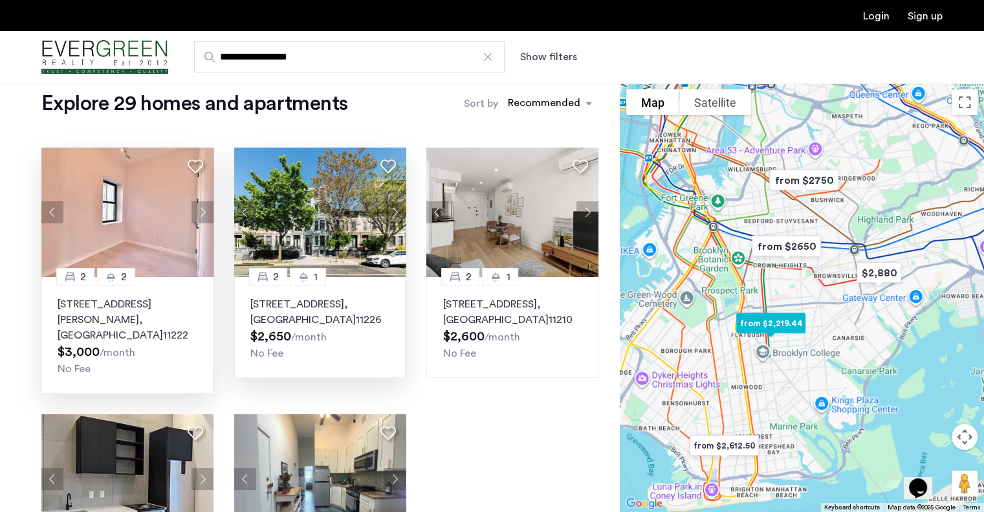
click at [391, 209] on button "Next apartment" at bounding box center [395, 212] width 22 height 22
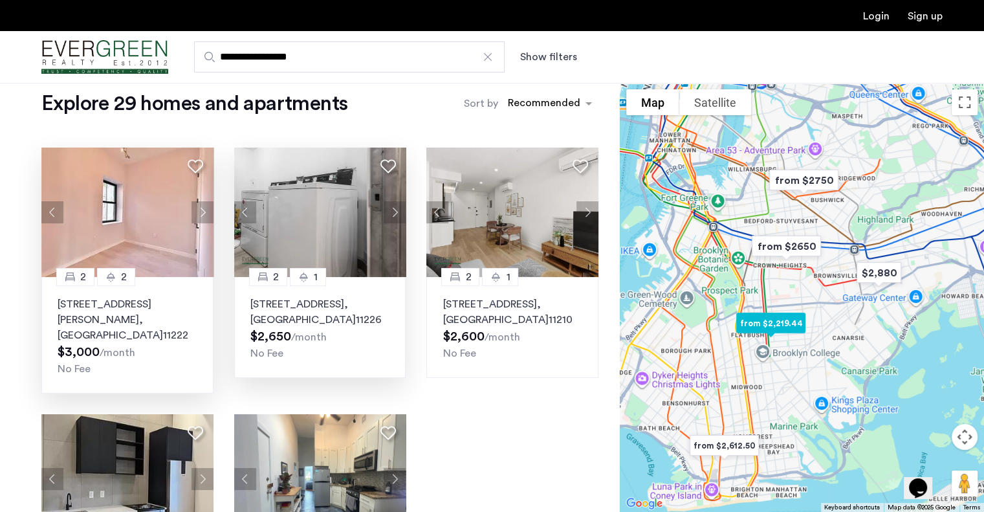
click at [391, 209] on button "Next apartment" at bounding box center [395, 212] width 22 height 22
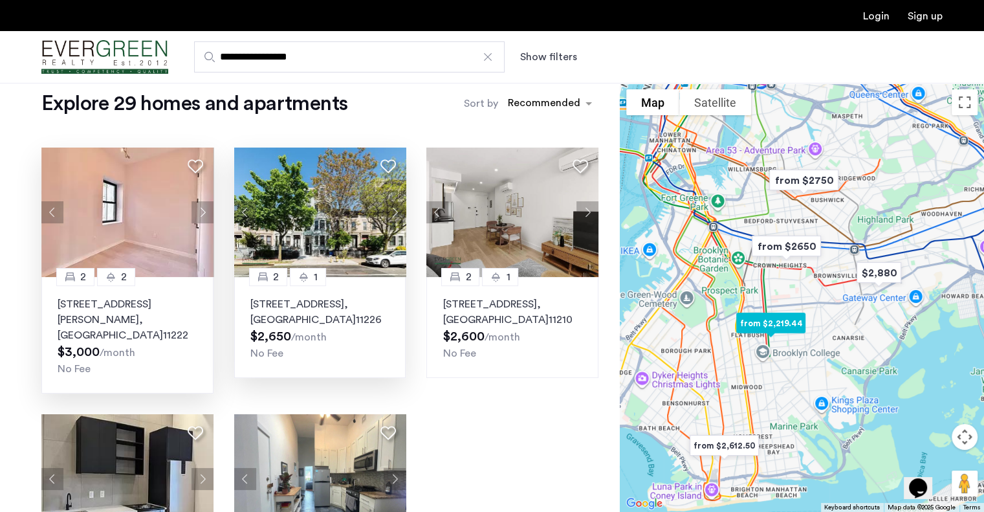
click at [391, 209] on button "Next apartment" at bounding box center [395, 212] width 22 height 22
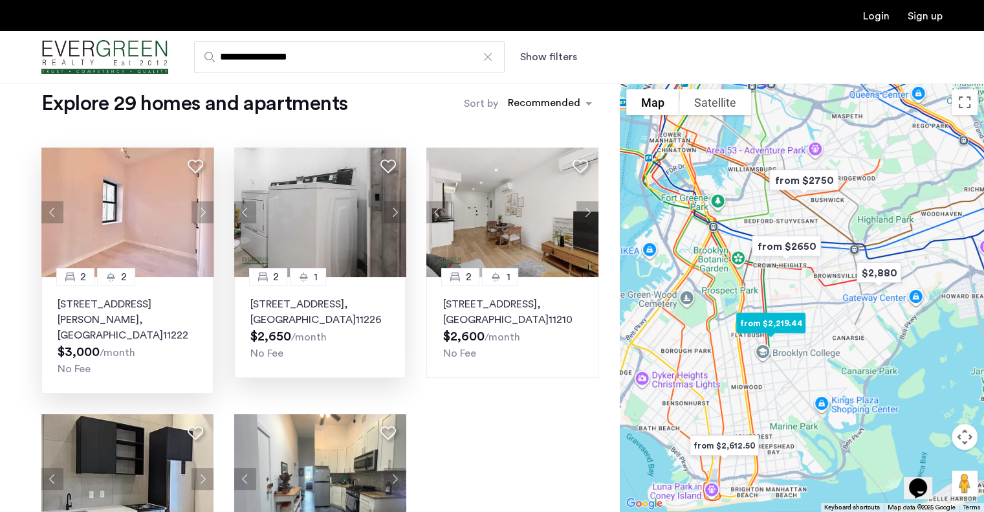
click at [391, 209] on button "Next apartment" at bounding box center [395, 212] width 22 height 22
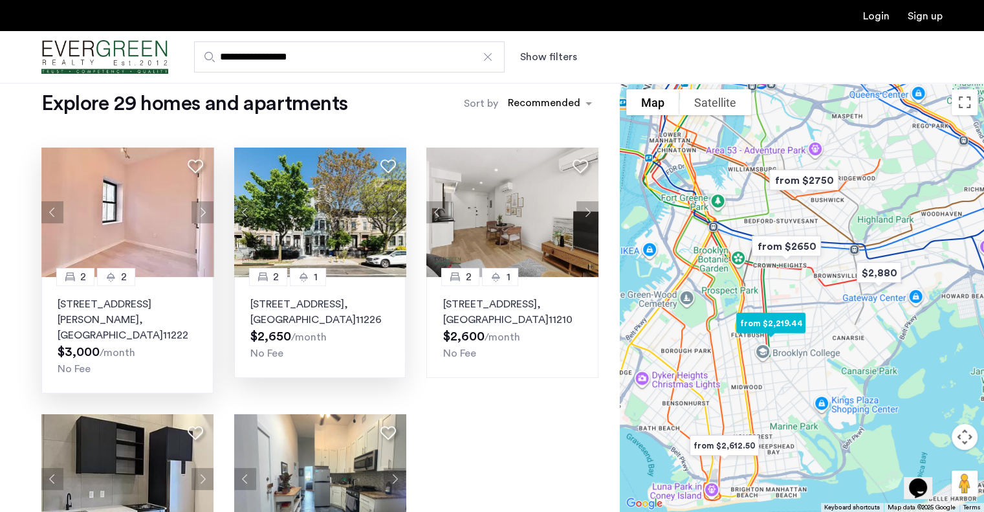
click at [391, 209] on button "Next apartment" at bounding box center [395, 212] width 22 height 22
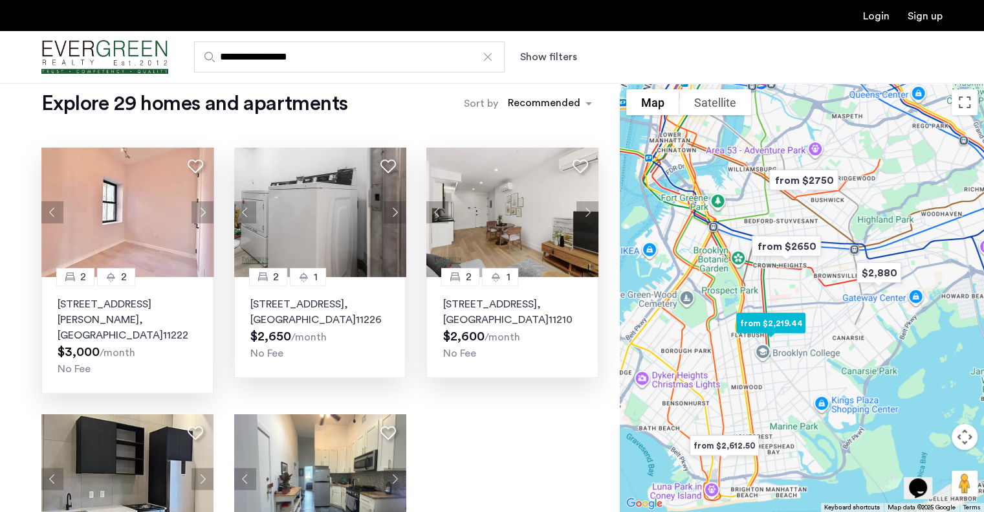
click at [587, 211] on button "Next apartment" at bounding box center [587, 212] width 22 height 22
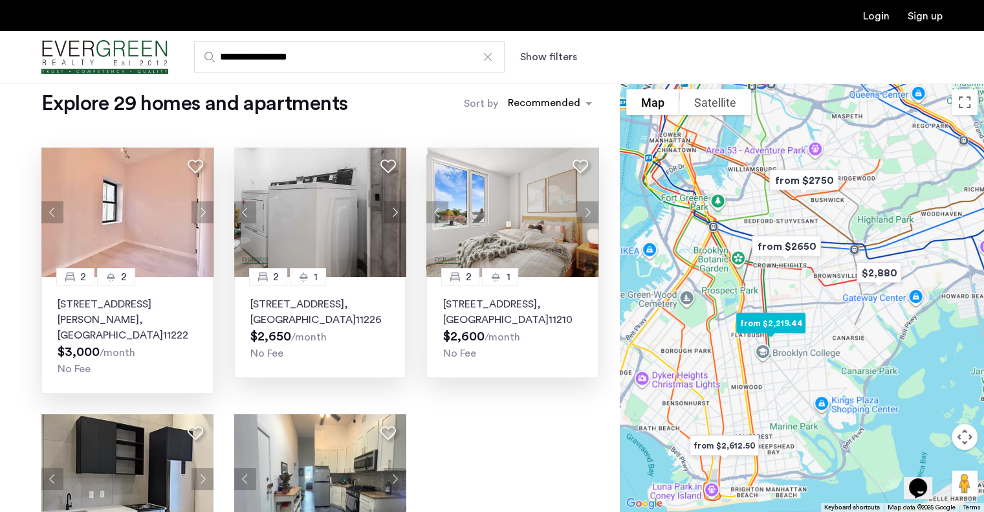
click at [587, 211] on button "Next apartment" at bounding box center [587, 212] width 22 height 22
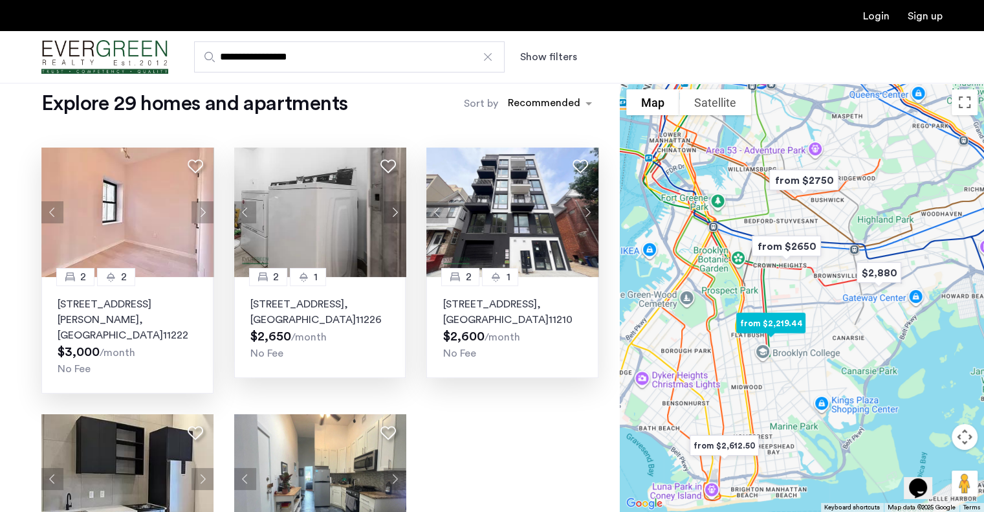
click at [587, 211] on button "Next apartment" at bounding box center [587, 212] width 22 height 22
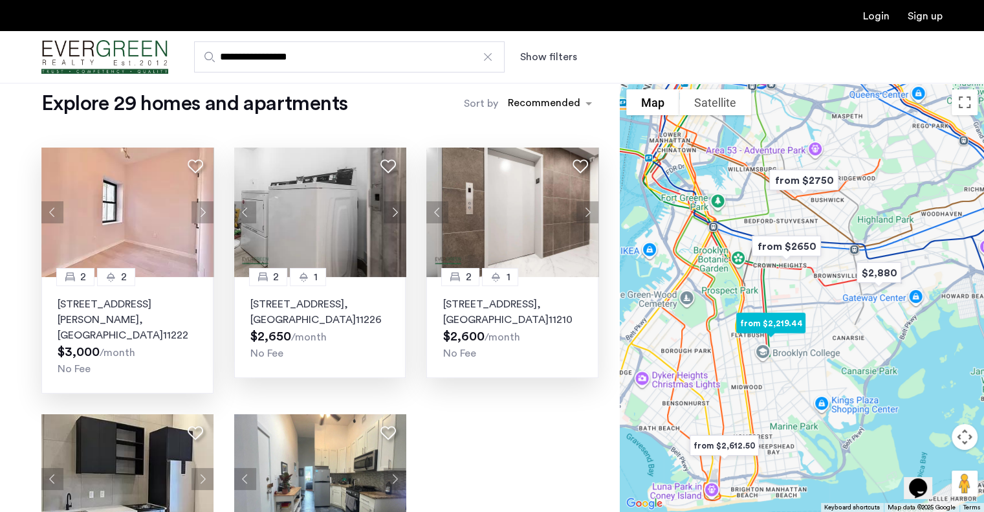
click at [587, 211] on button "Next apartment" at bounding box center [587, 212] width 22 height 22
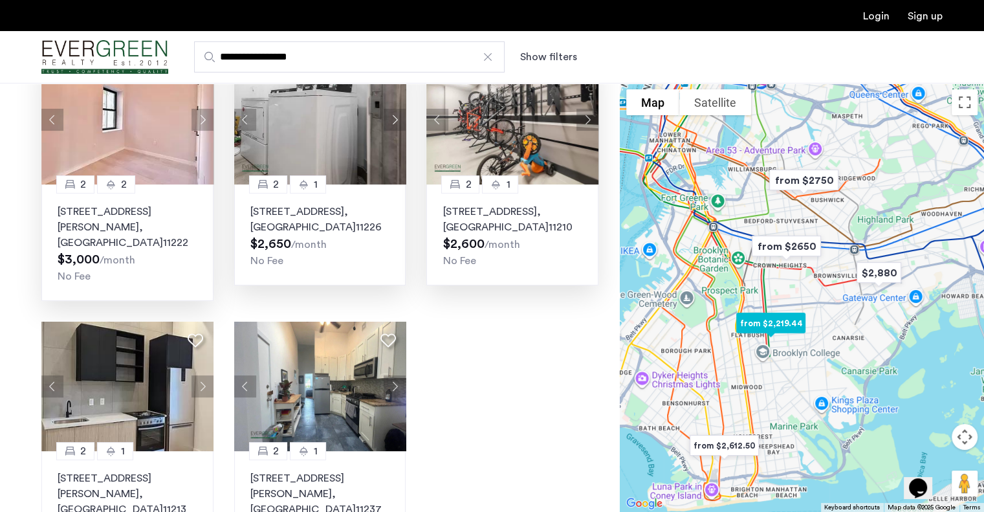
scroll to position [118, 0]
